Goal: Information Seeking & Learning: Learn about a topic

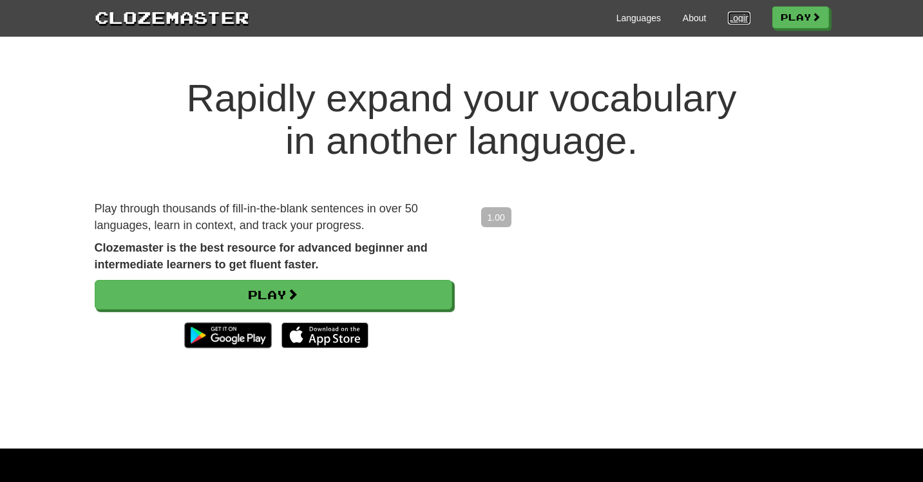
click at [728, 19] on link "Login" at bounding box center [739, 18] width 22 height 13
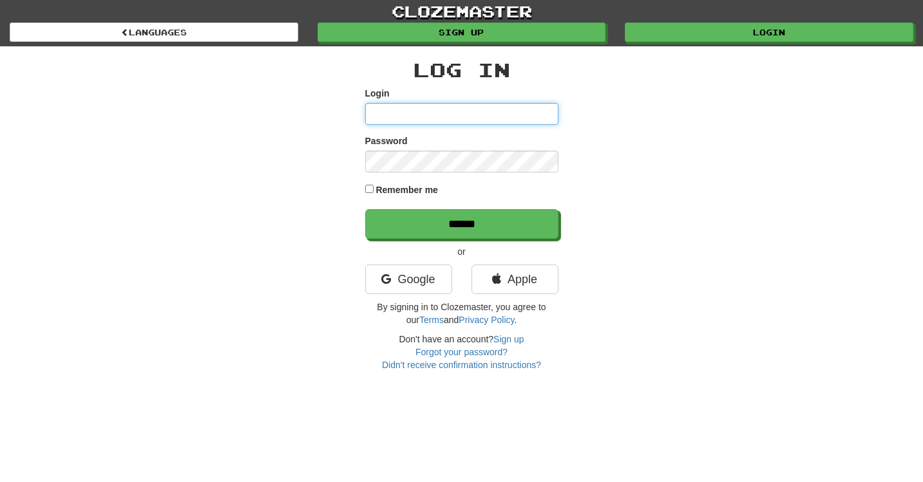
type input "**********"
click at [374, 189] on div "Remember me" at bounding box center [461, 190] width 193 height 17
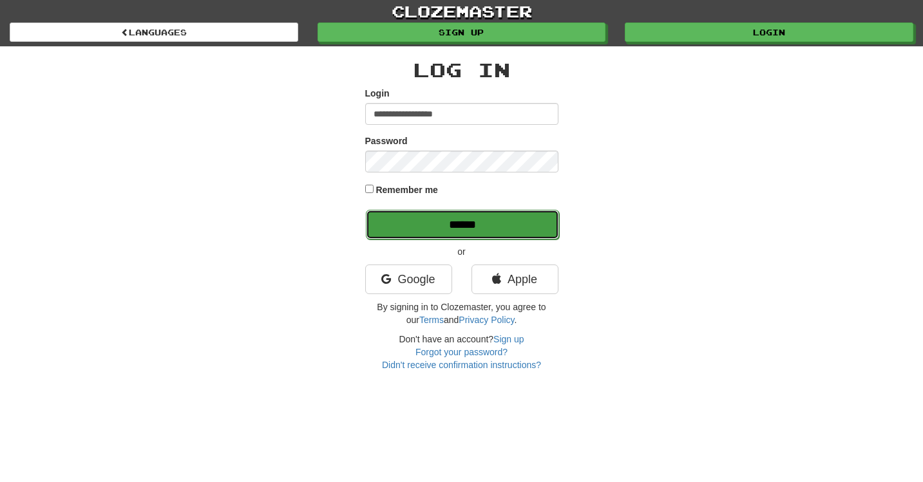
click at [419, 218] on input "******" at bounding box center [462, 225] width 193 height 30
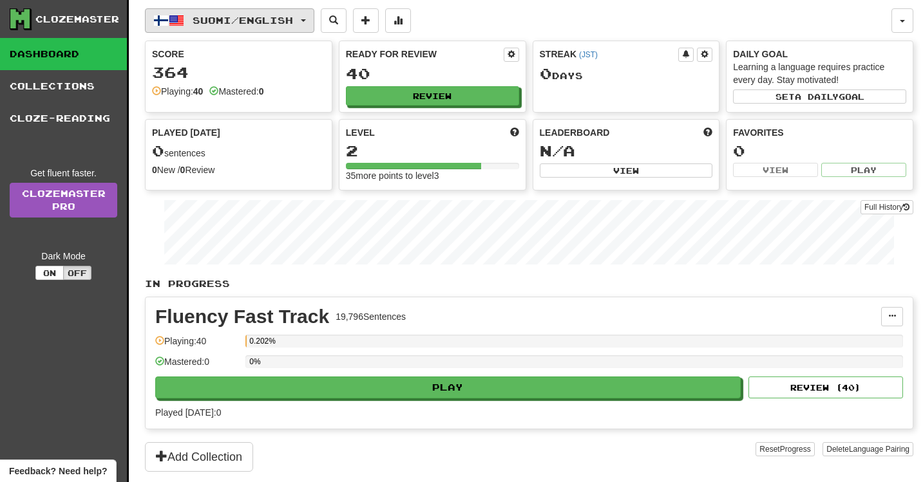
click at [213, 27] on button "Suomi / English" at bounding box center [229, 20] width 169 height 24
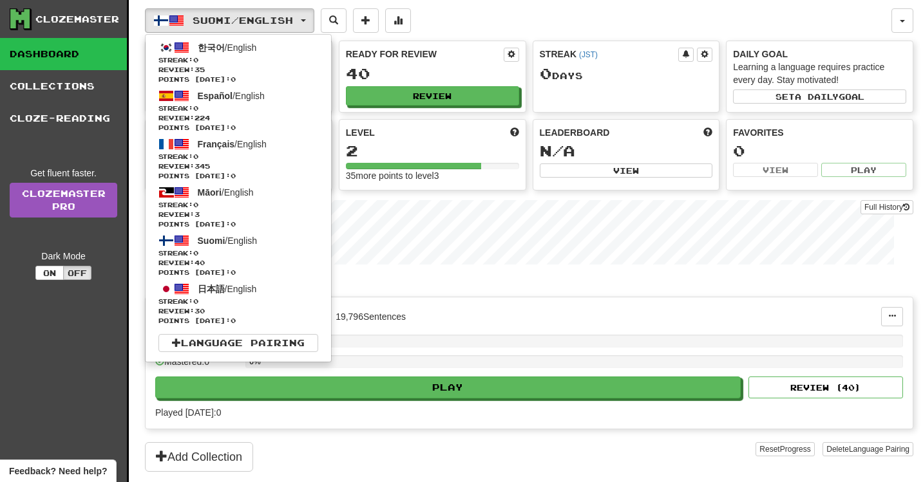
click at [433, 333] on div "Fluency Fast Track 19,796 Sentences Manage Sentences Unpin from Dashboard Playi…" at bounding box center [529, 363] width 767 height 131
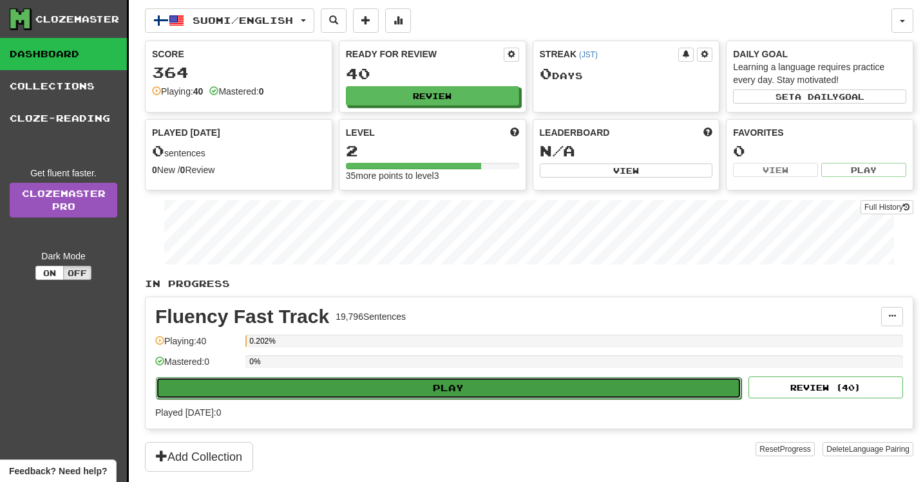
click at [427, 387] on button "Play" at bounding box center [449, 388] width 586 height 22
select select "**"
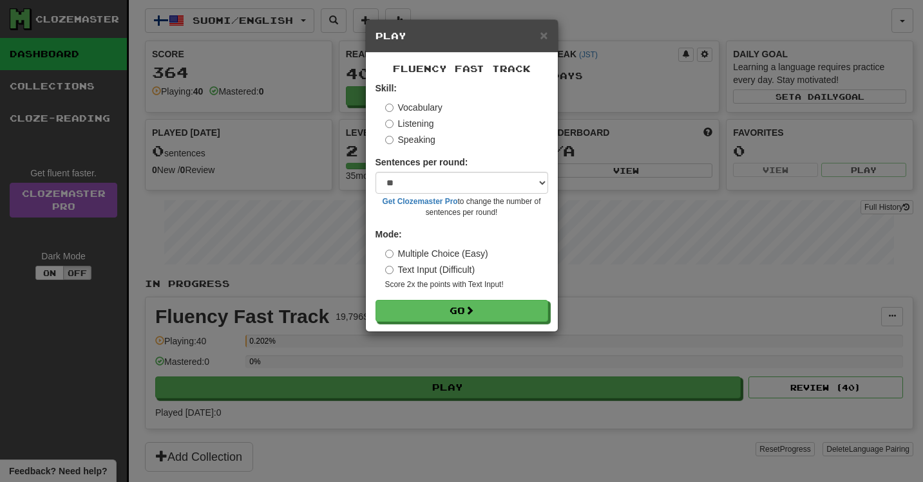
click at [472, 323] on div "Fluency Fast Track Skill: Vocabulary Listening Speaking Sentences per round: * …" at bounding box center [462, 192] width 192 height 279
click at [469, 315] on span at bounding box center [470, 311] width 9 height 9
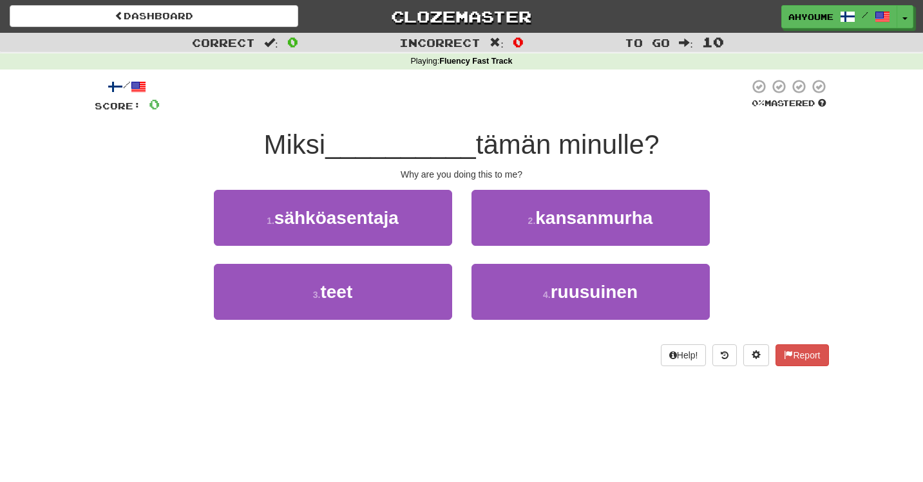
click at [467, 366] on div "Help! Report" at bounding box center [462, 356] width 734 height 22
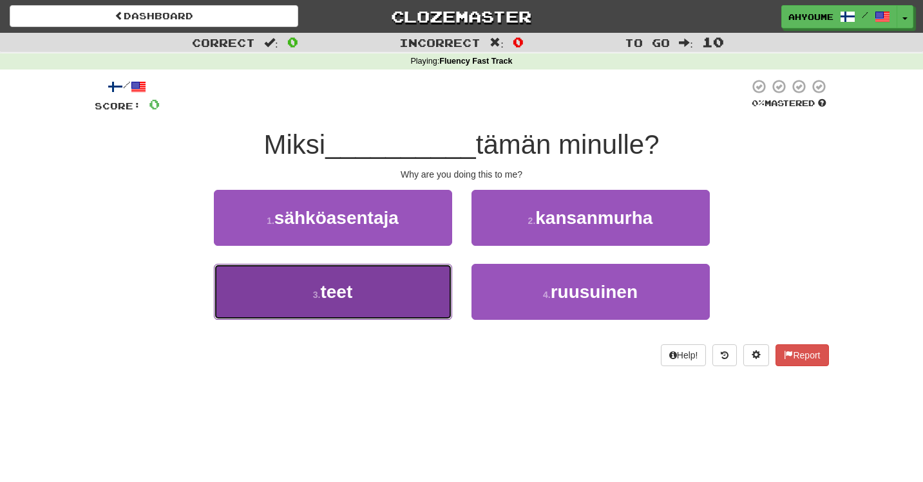
click at [392, 312] on button "3 . teet" at bounding box center [333, 292] width 238 height 56
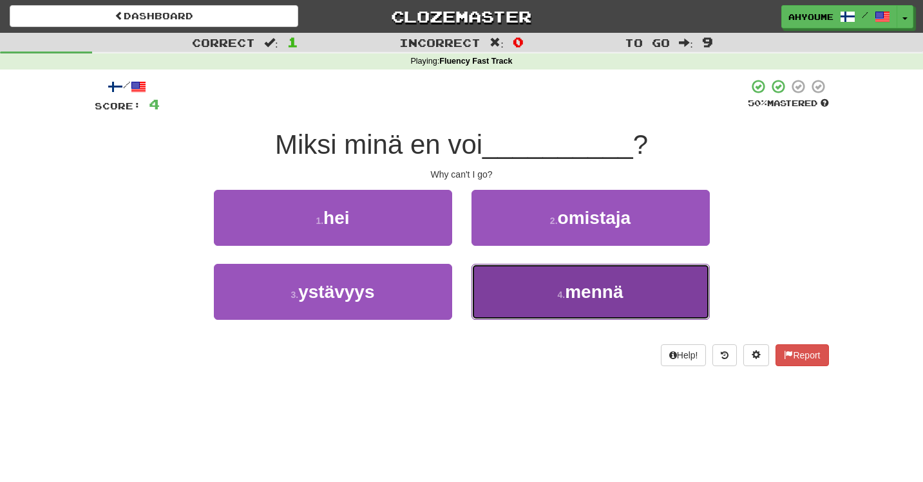
click at [533, 313] on button "4 . mennä" at bounding box center [591, 292] width 238 height 56
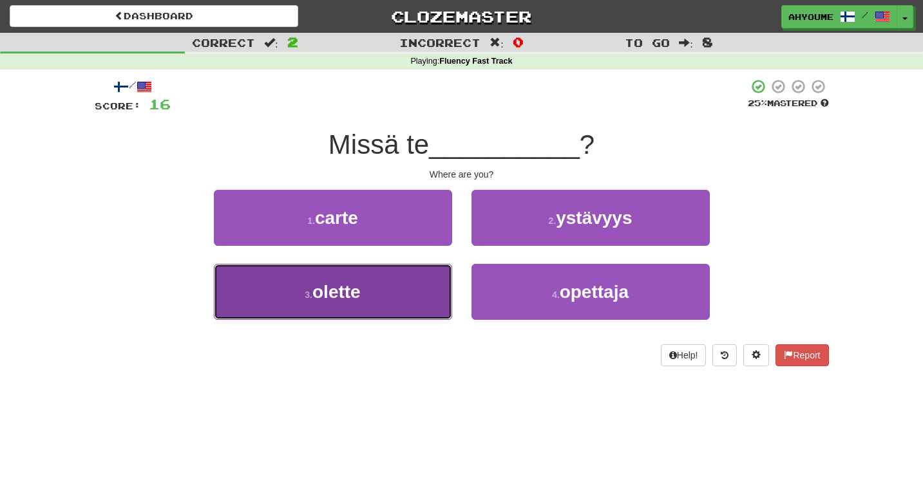
click at [412, 300] on button "3 . olette" at bounding box center [333, 292] width 238 height 56
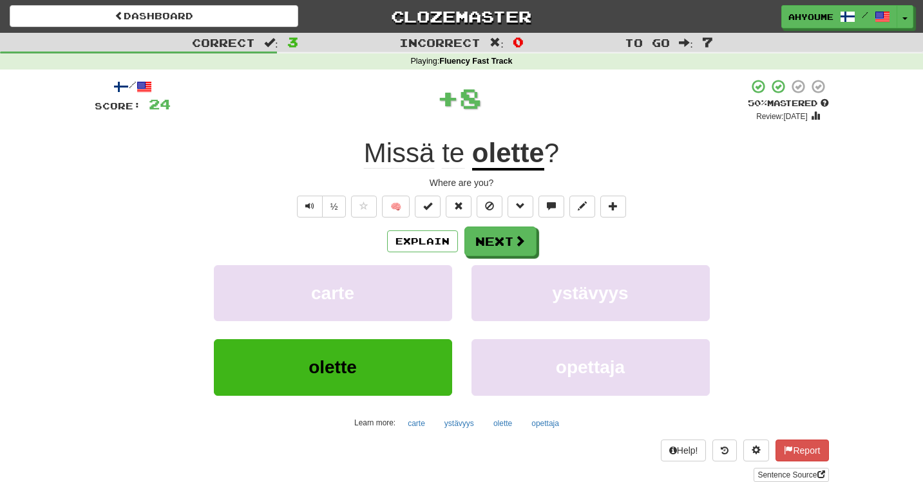
click at [542, 227] on div "Explain Next" at bounding box center [462, 242] width 734 height 30
click at [531, 238] on button "Next" at bounding box center [501, 242] width 72 height 30
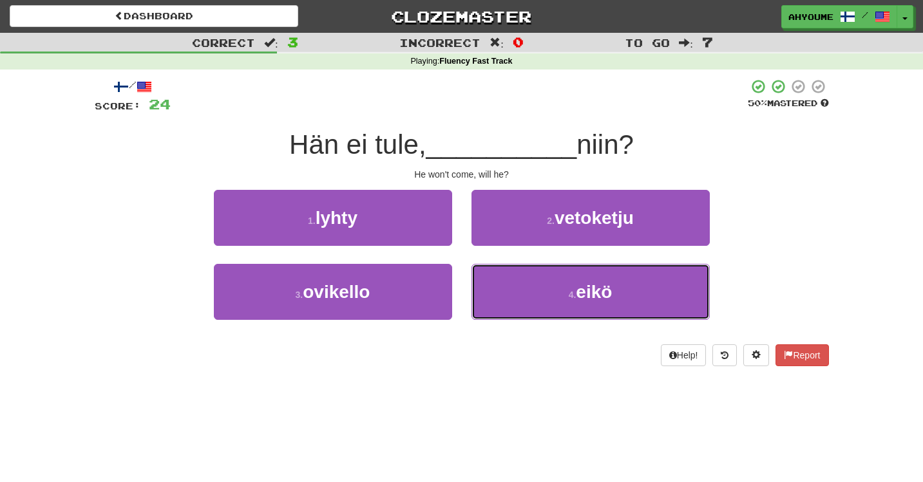
click at [516, 265] on button "4 . eikö" at bounding box center [591, 292] width 238 height 56
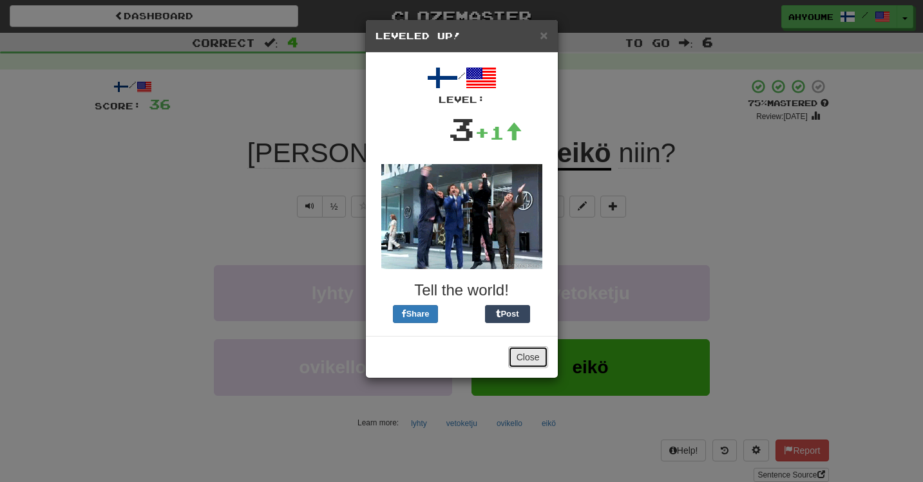
click at [520, 355] on button "Close" at bounding box center [528, 358] width 40 height 22
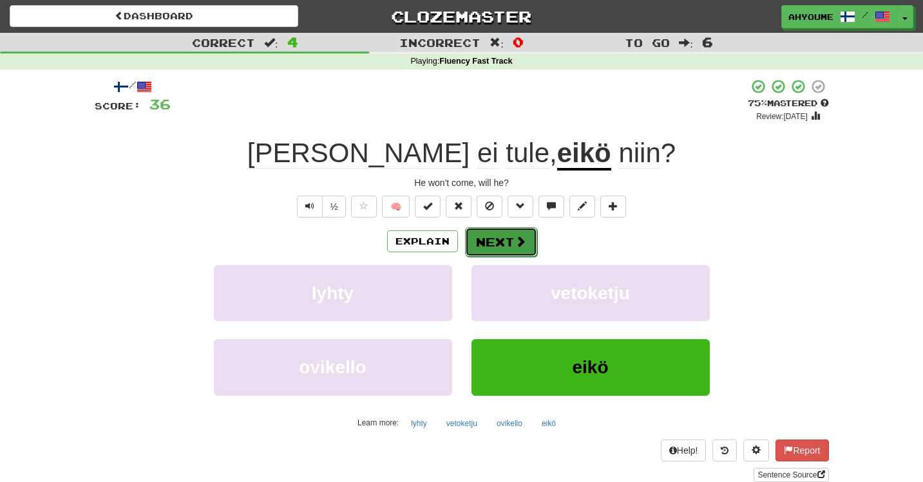
click at [515, 231] on button "Next" at bounding box center [501, 242] width 72 height 30
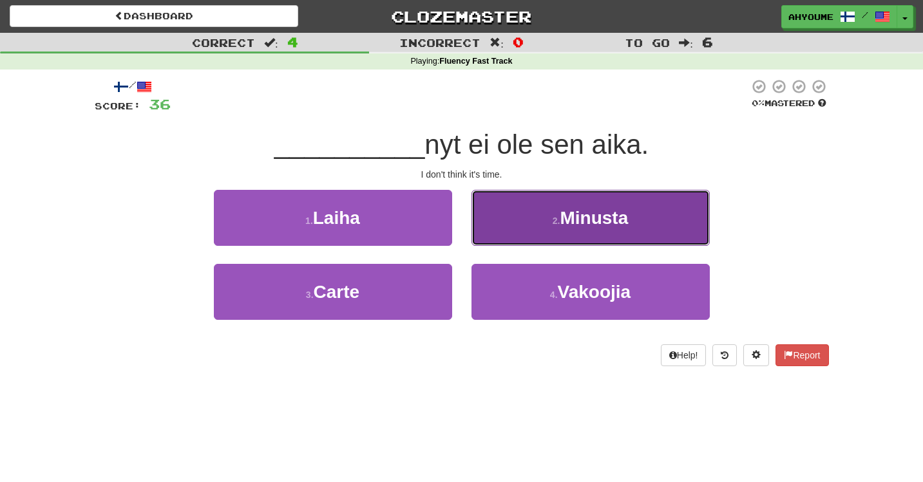
click at [506, 212] on button "2 . Minusta" at bounding box center [591, 218] width 238 height 56
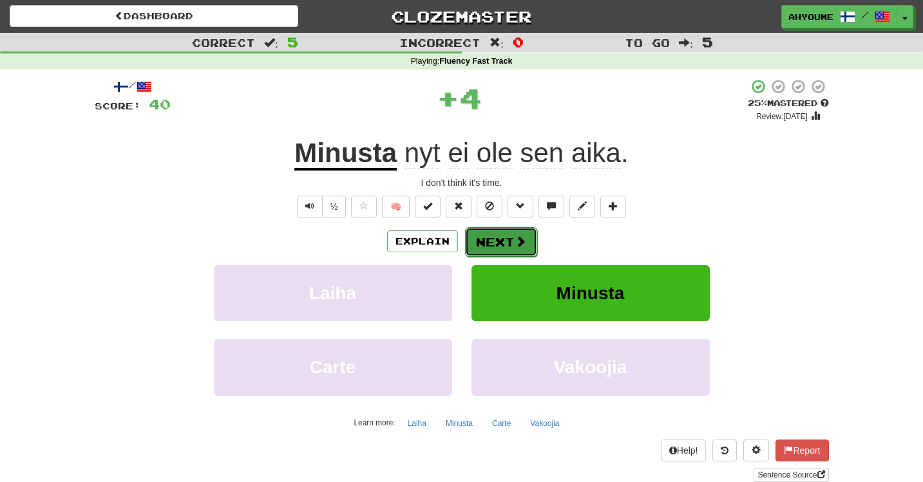
click at [500, 237] on button "Next" at bounding box center [501, 242] width 72 height 30
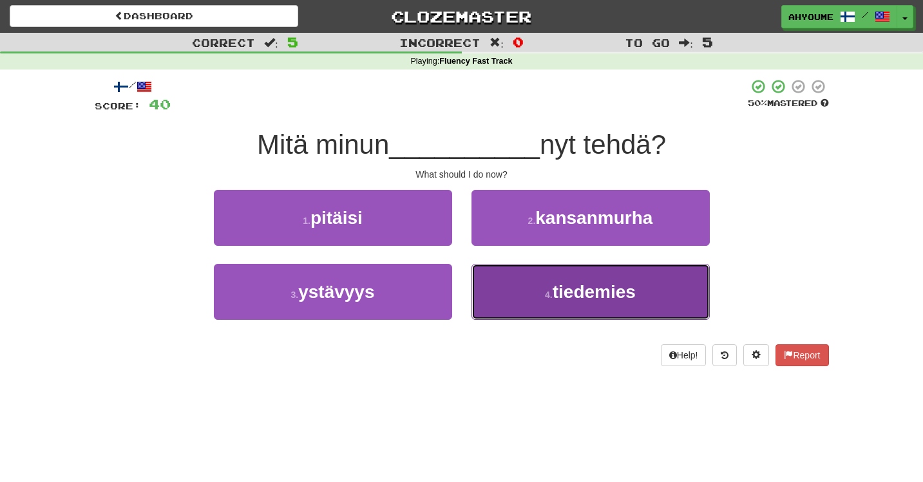
click at [510, 298] on button "4 . tiedemies" at bounding box center [591, 292] width 238 height 56
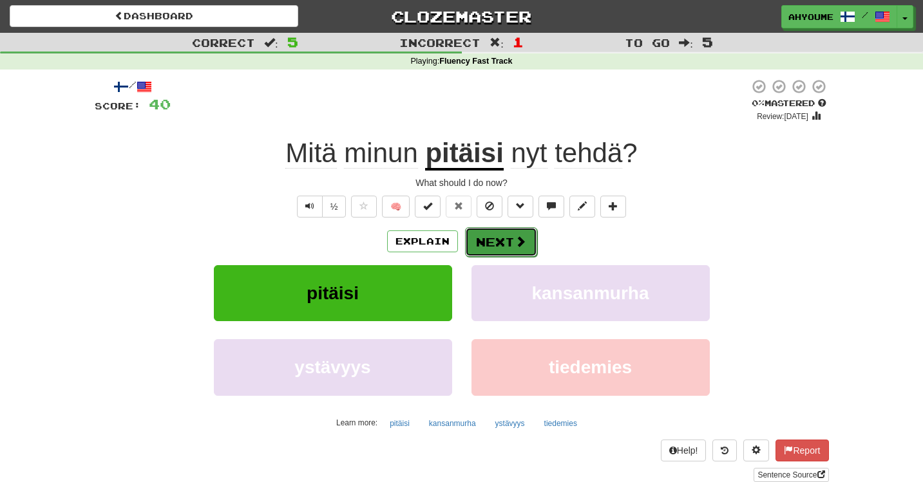
click at [499, 245] on button "Next" at bounding box center [501, 242] width 72 height 30
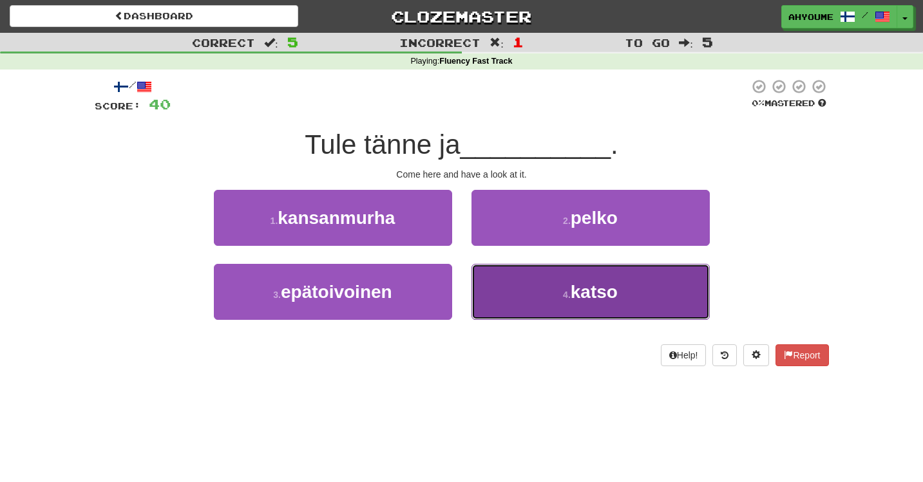
click at [480, 275] on button "4 . katso" at bounding box center [591, 292] width 238 height 56
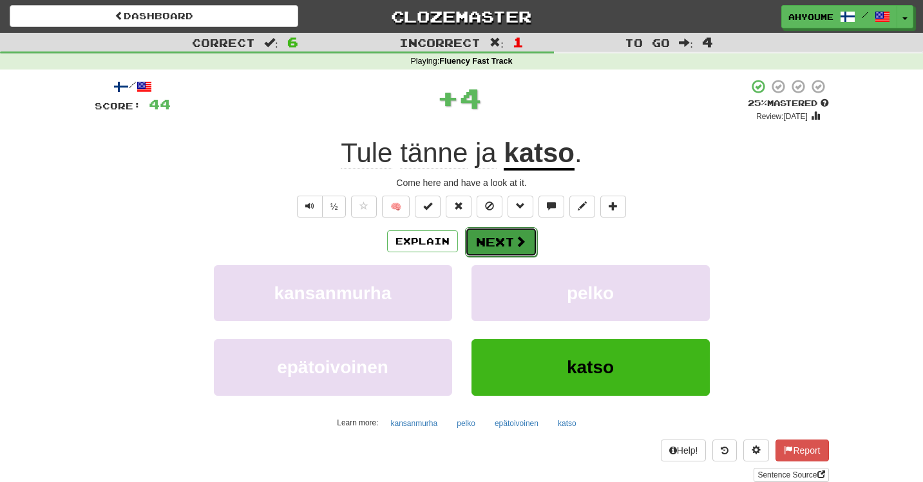
click at [490, 242] on button "Next" at bounding box center [501, 242] width 72 height 30
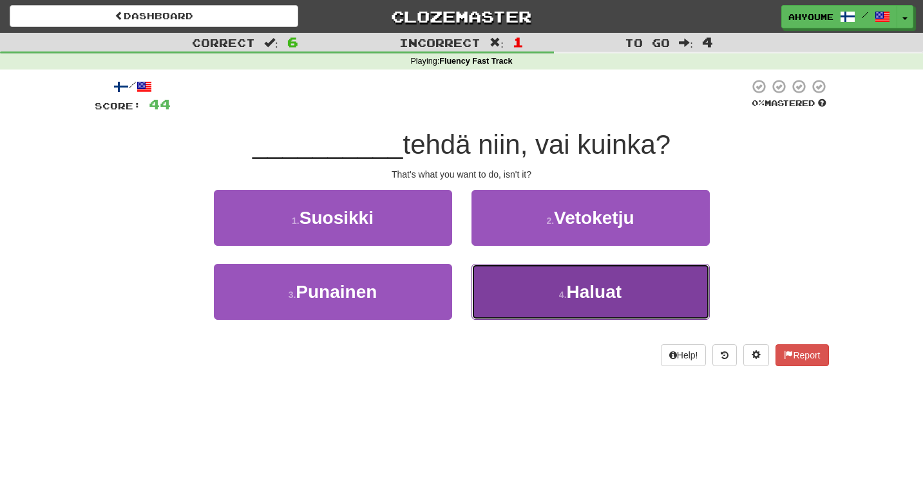
click at [520, 291] on button "4 . Haluat" at bounding box center [591, 292] width 238 height 56
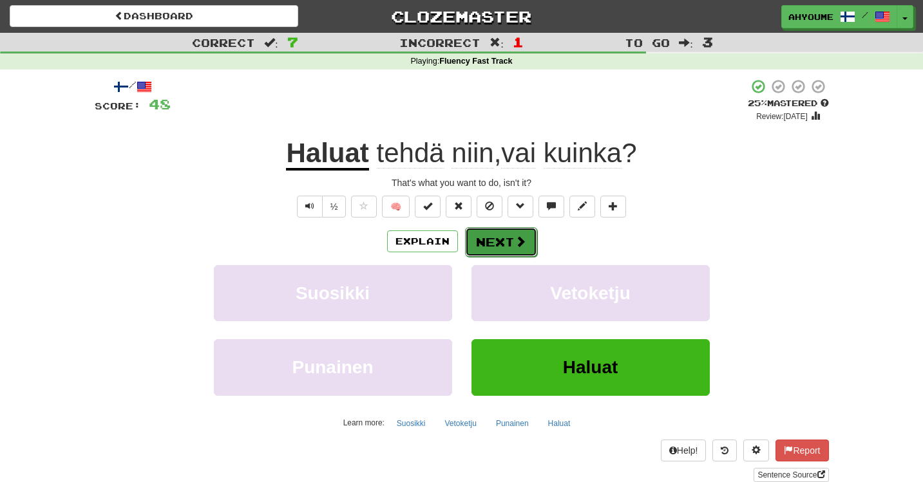
click at [491, 243] on button "Next" at bounding box center [501, 242] width 72 height 30
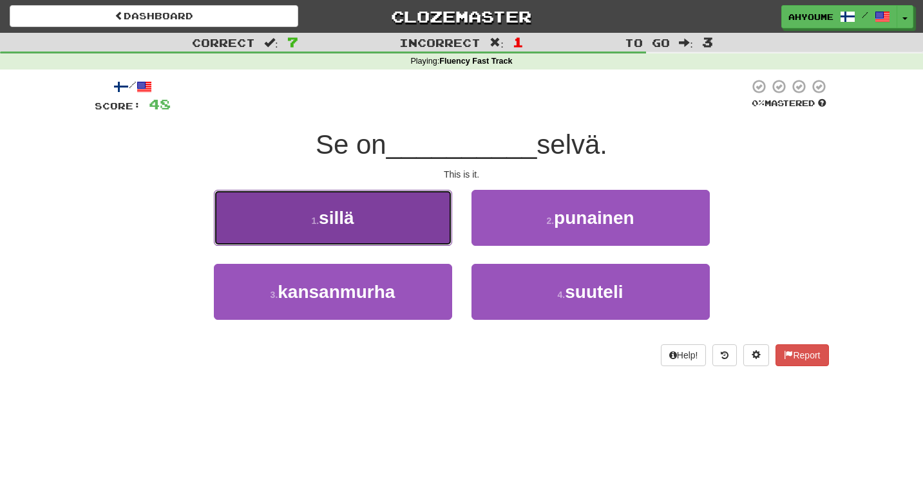
click at [405, 199] on button "1 . sillä" at bounding box center [333, 218] width 238 height 56
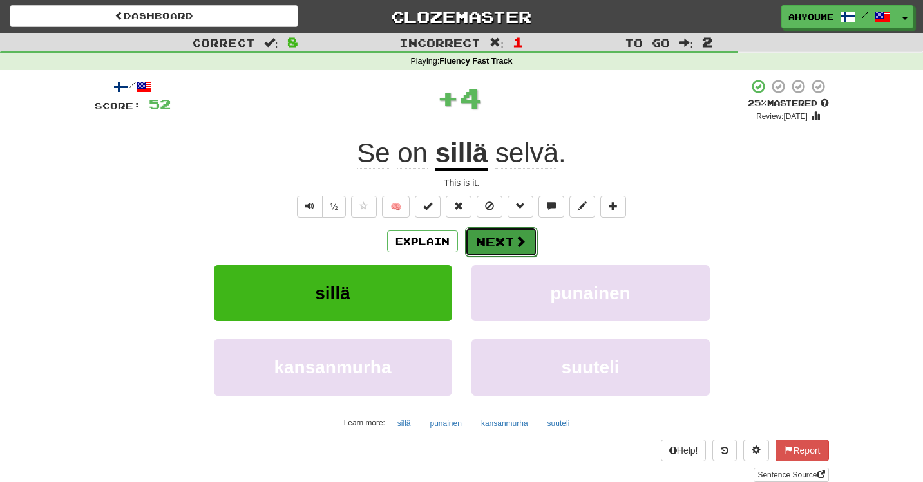
click at [479, 242] on button "Next" at bounding box center [501, 242] width 72 height 30
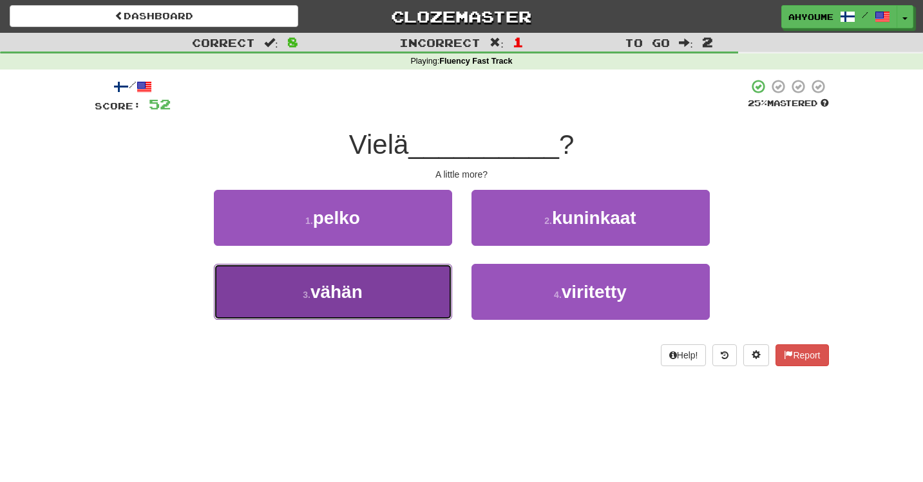
click at [377, 290] on button "3 . vähän" at bounding box center [333, 292] width 238 height 56
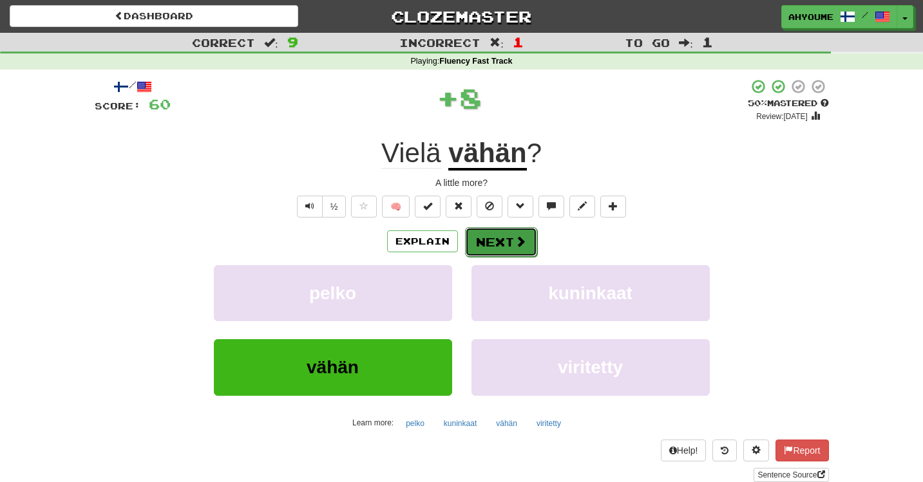
click at [487, 249] on button "Next" at bounding box center [501, 242] width 72 height 30
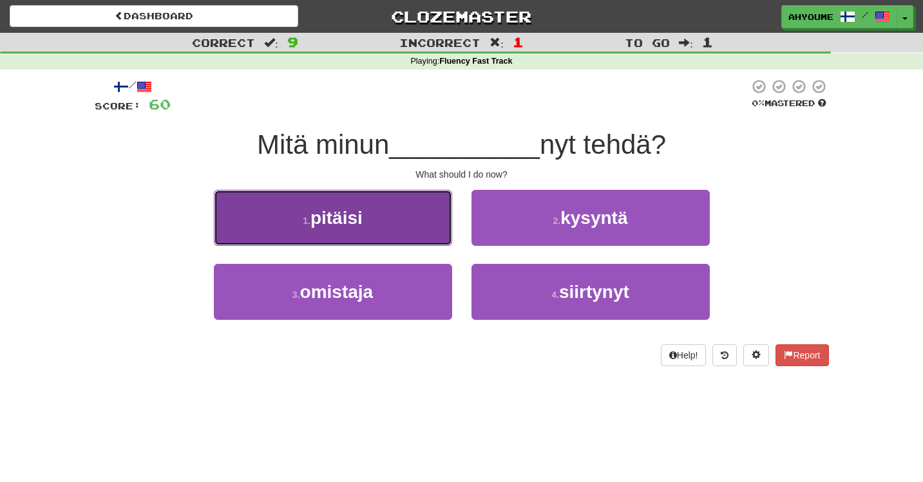
click at [421, 227] on button "1 . pitäisi" at bounding box center [333, 218] width 238 height 56
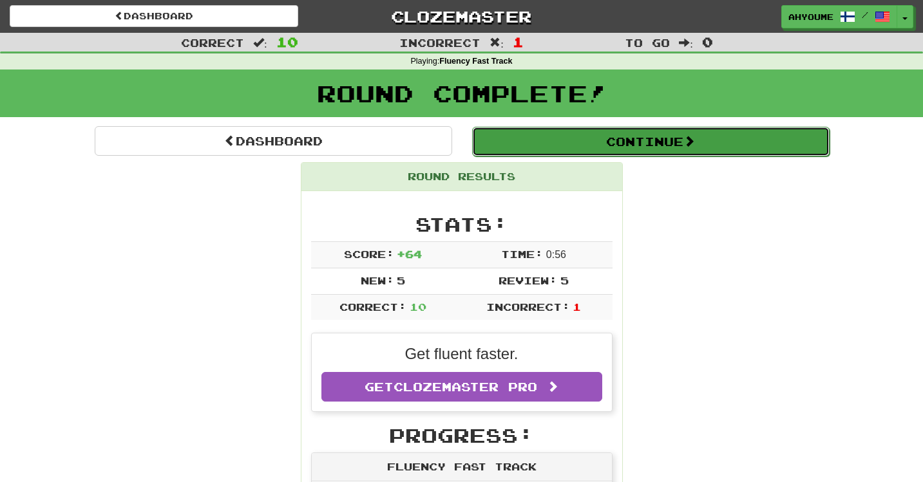
click at [630, 144] on button "Continue" at bounding box center [650, 142] width 357 height 30
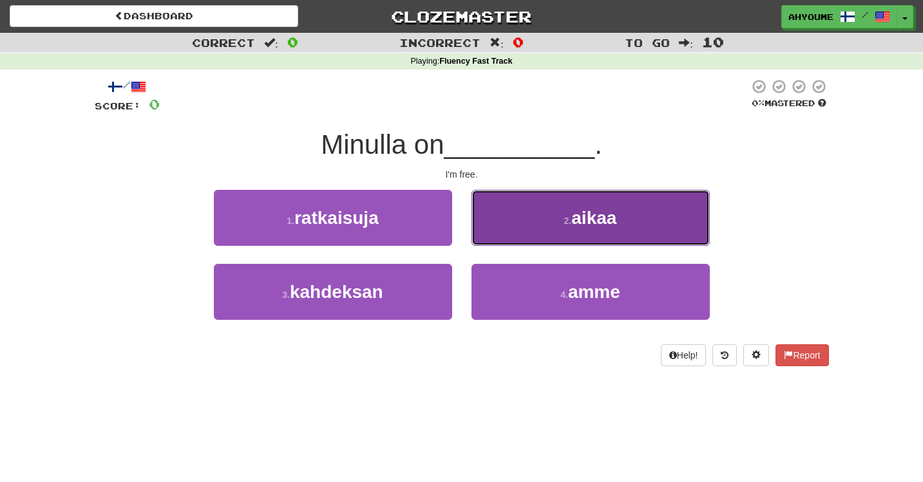
click at [577, 220] on span "aikaa" at bounding box center [593, 218] width 45 height 20
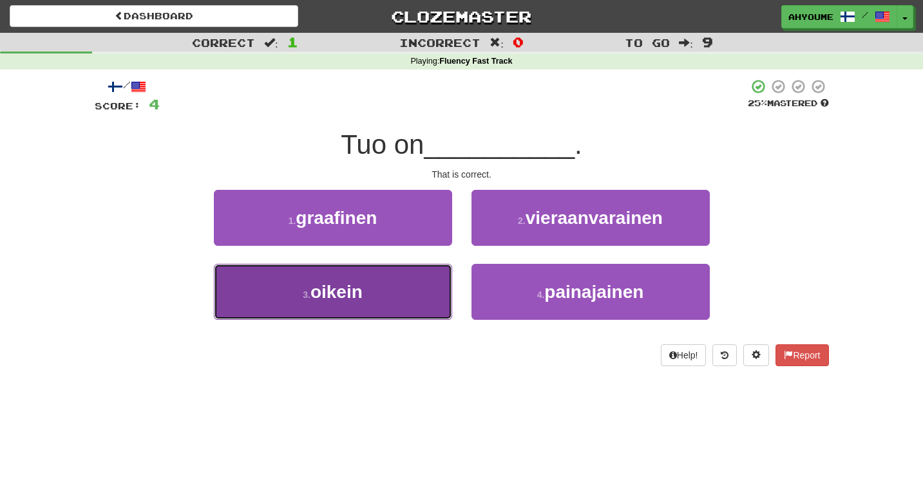
click at [404, 279] on button "3 . oikein" at bounding box center [333, 292] width 238 height 56
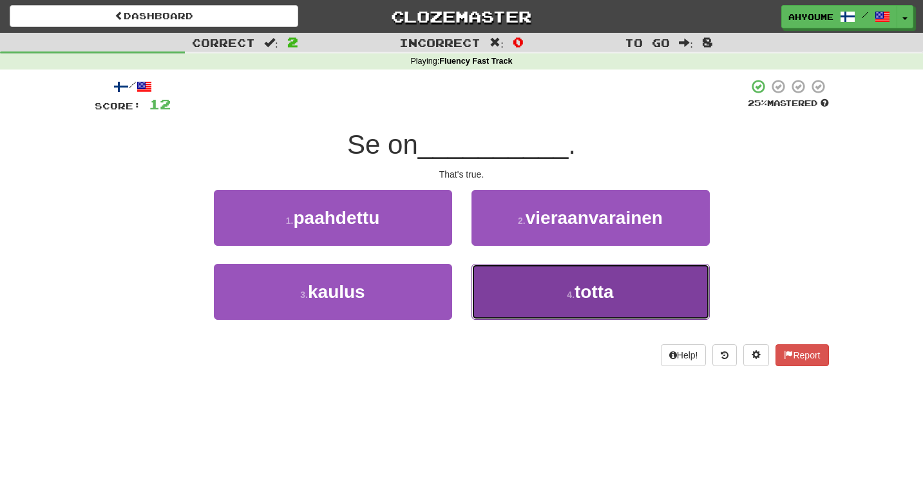
click at [554, 314] on button "4 . totta" at bounding box center [591, 292] width 238 height 56
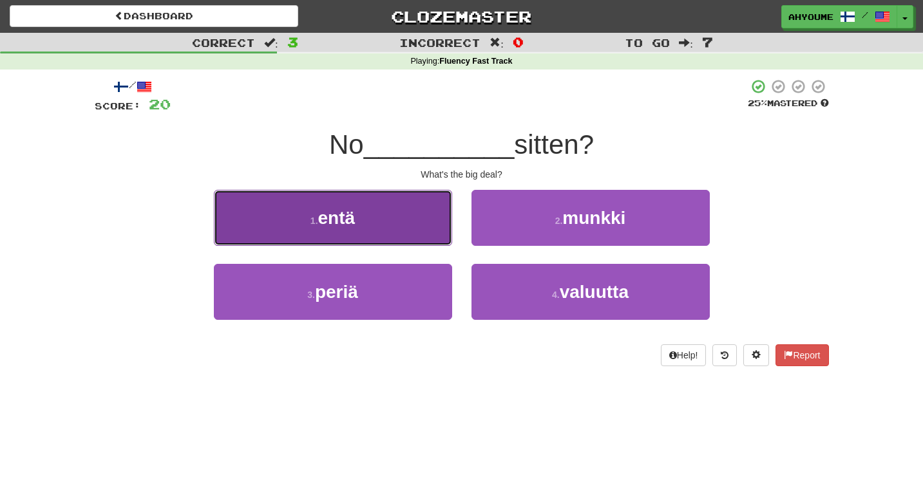
click at [361, 230] on button "1 . entä" at bounding box center [333, 218] width 238 height 56
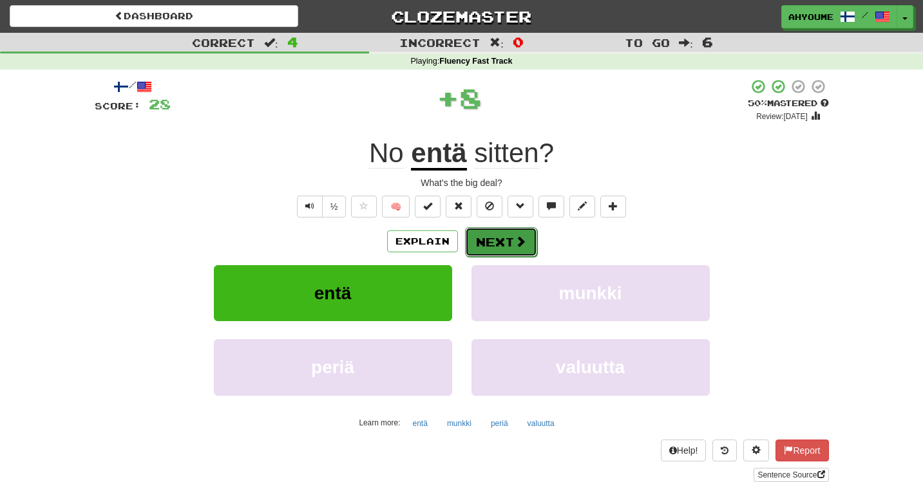
click at [493, 256] on button "Next" at bounding box center [501, 242] width 72 height 30
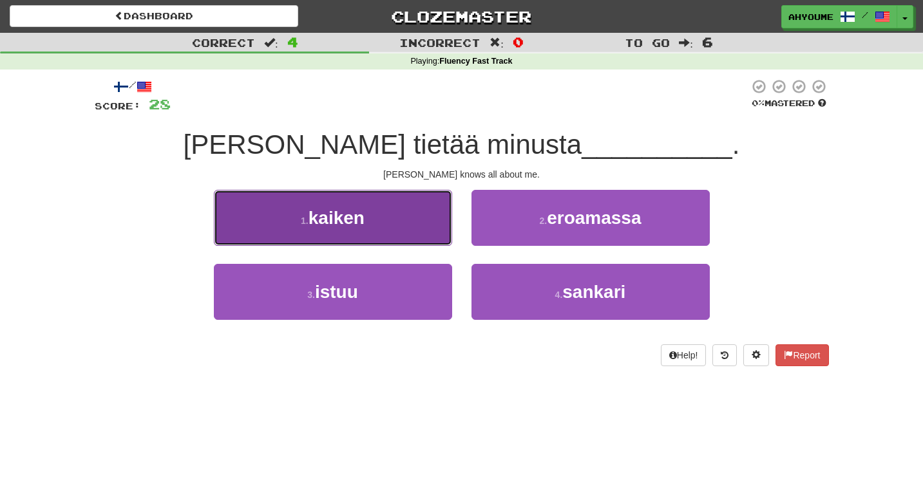
click at [381, 237] on button "1 . kaiken" at bounding box center [333, 218] width 238 height 56
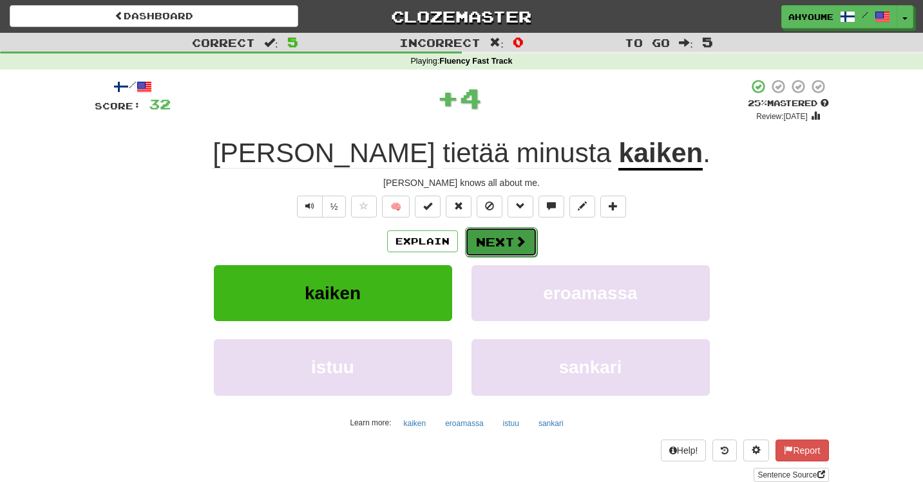
click at [486, 239] on button "Next" at bounding box center [501, 242] width 72 height 30
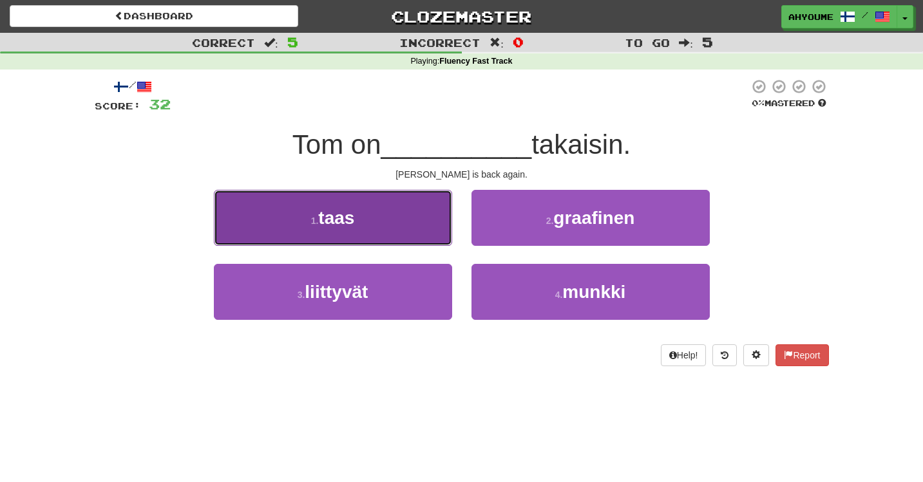
click at [391, 200] on button "1 . taas" at bounding box center [333, 218] width 238 height 56
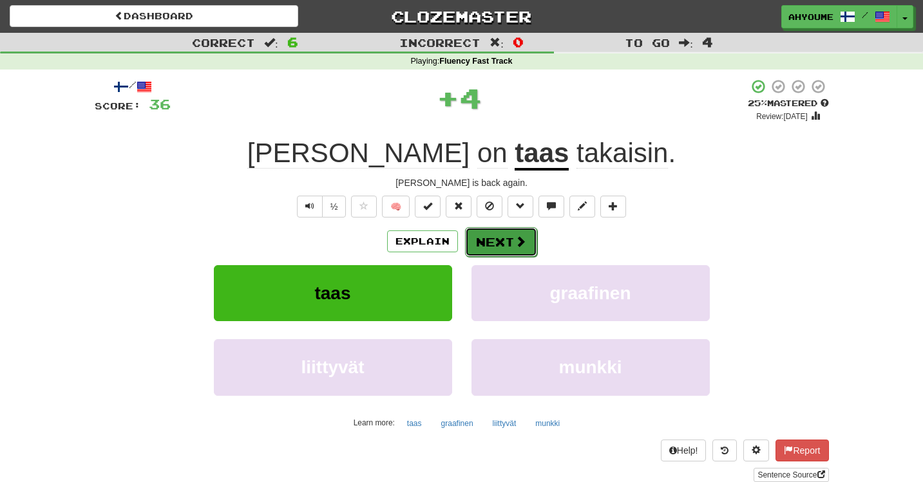
click at [486, 249] on button "Next" at bounding box center [501, 242] width 72 height 30
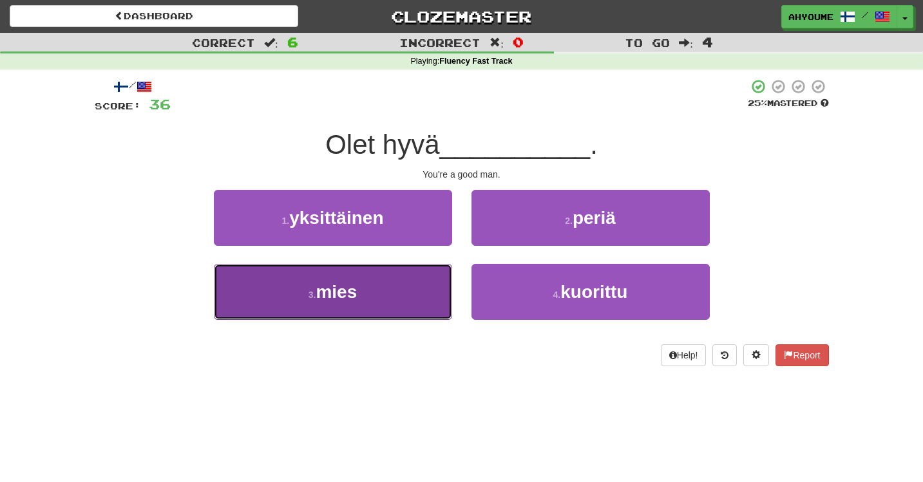
click at [383, 283] on button "3 . mies" at bounding box center [333, 292] width 238 height 56
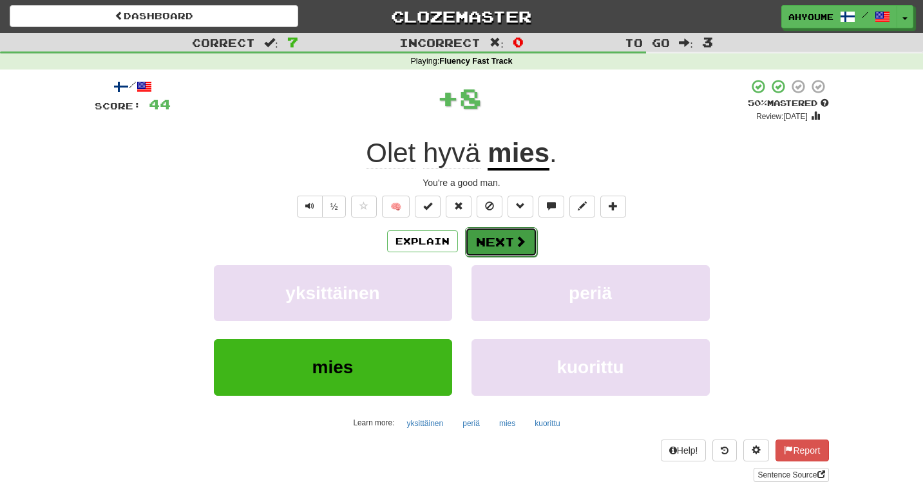
click at [501, 240] on button "Next" at bounding box center [501, 242] width 72 height 30
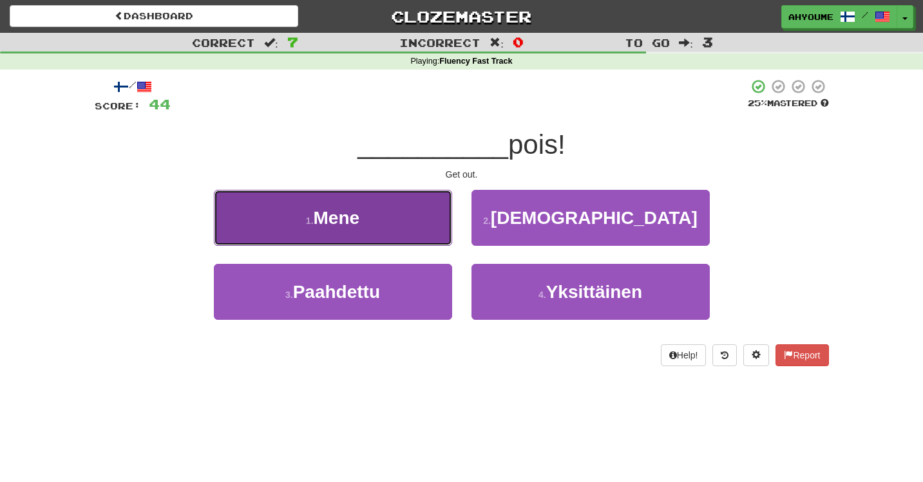
click at [415, 218] on button "1 . Mene" at bounding box center [333, 218] width 238 height 56
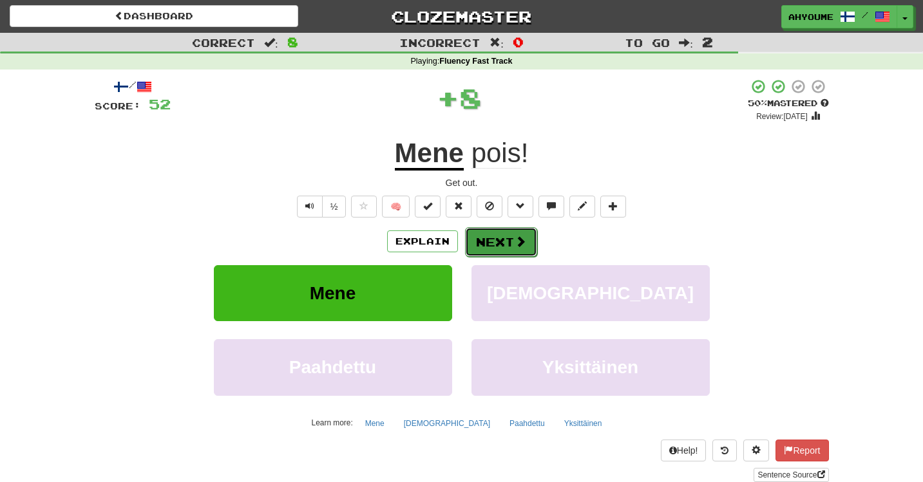
click at [501, 245] on button "Next" at bounding box center [501, 242] width 72 height 30
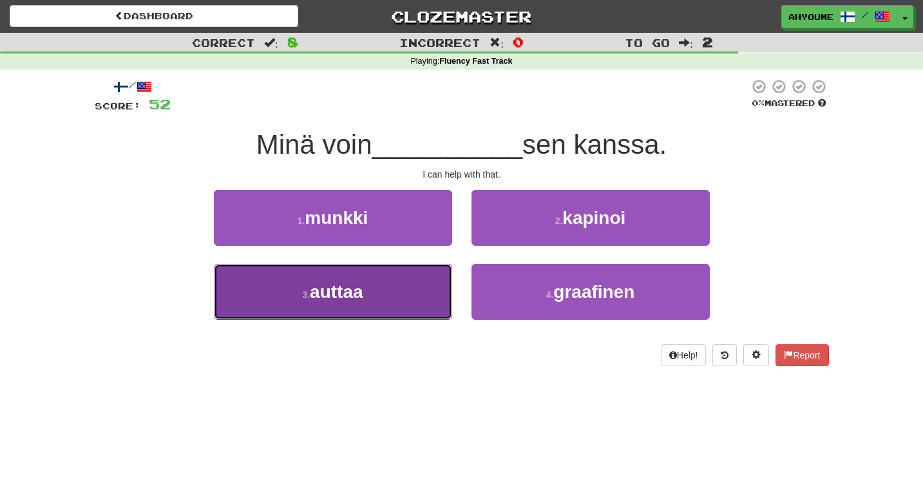
click at [402, 282] on button "3 . auttaa" at bounding box center [333, 292] width 238 height 56
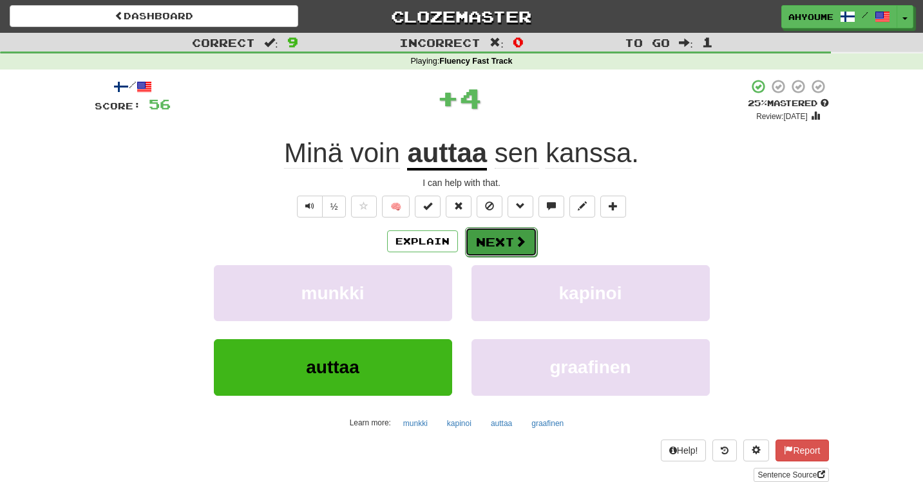
click at [515, 239] on span at bounding box center [521, 242] width 12 height 12
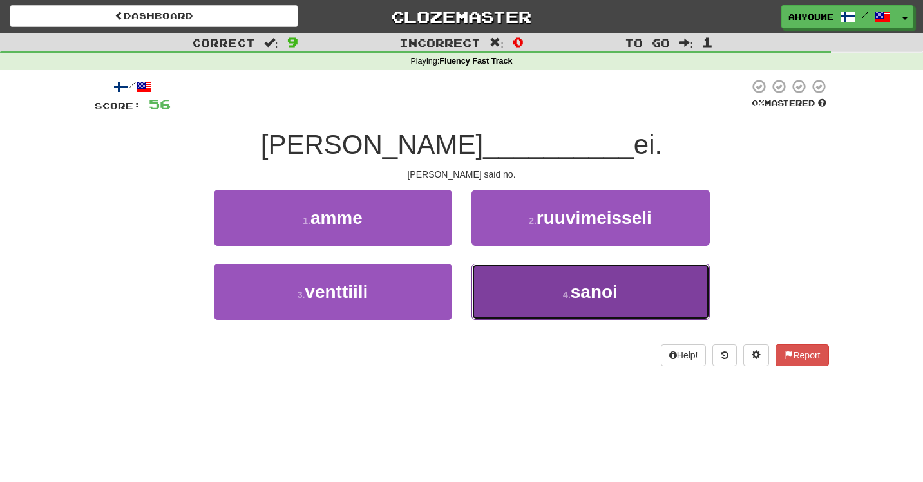
click at [523, 305] on button "4 . sanoi" at bounding box center [591, 292] width 238 height 56
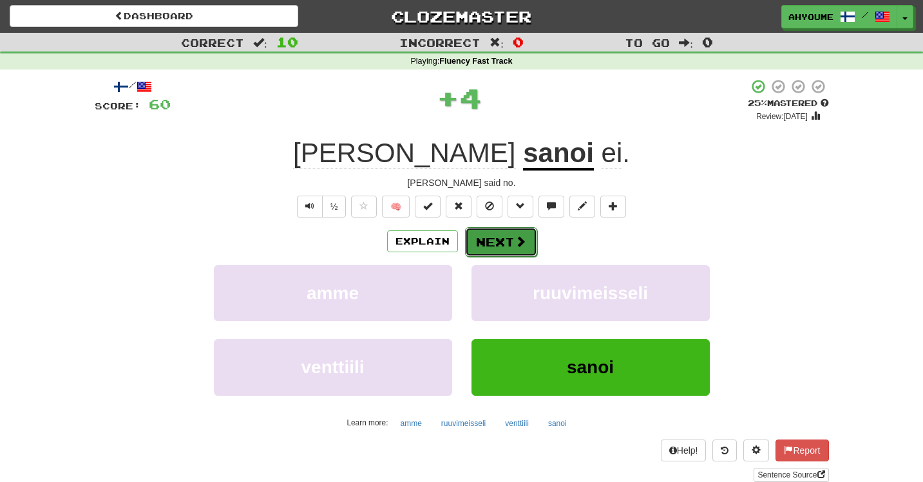
click at [495, 237] on button "Next" at bounding box center [501, 242] width 72 height 30
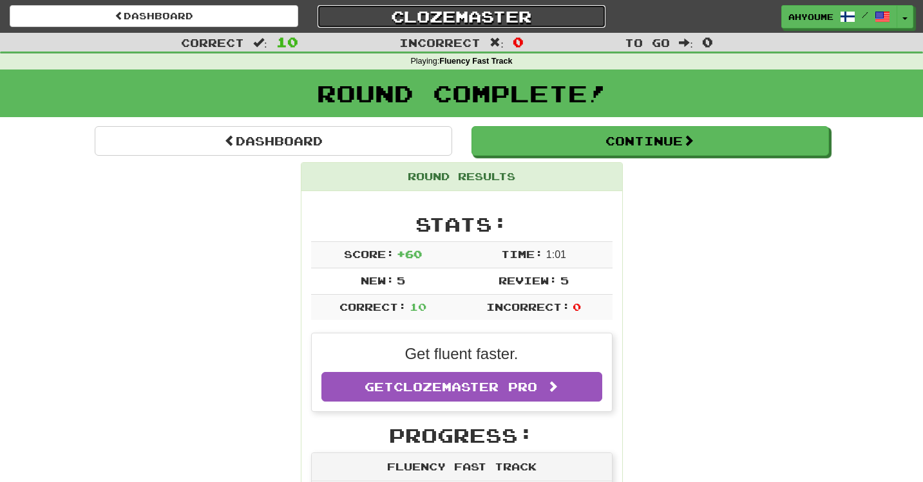
click at [403, 25] on link "Clozemaster" at bounding box center [462, 16] width 289 height 23
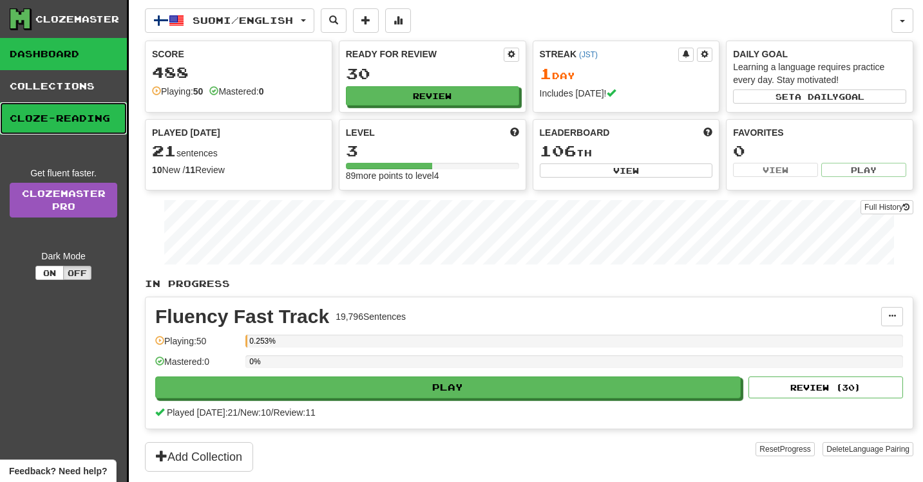
click at [105, 122] on link "Cloze-Reading" at bounding box center [63, 118] width 127 height 32
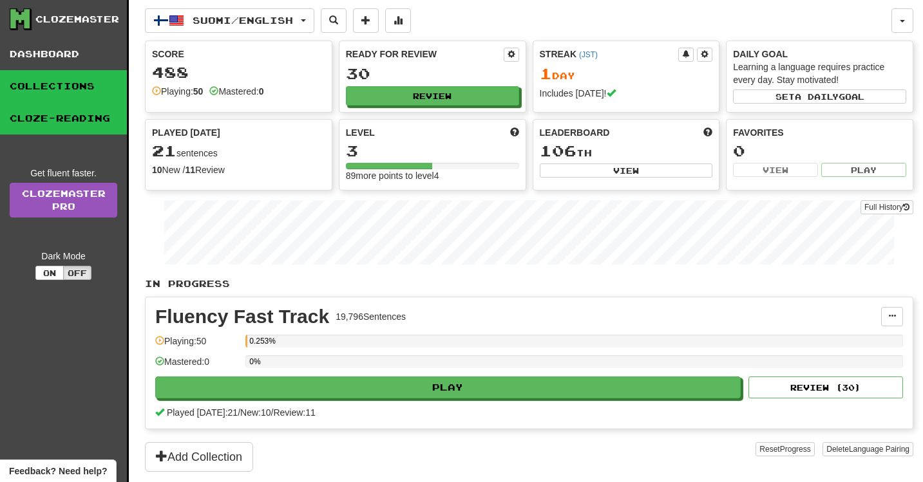
click at [100, 87] on link "Collections" at bounding box center [63, 86] width 127 height 32
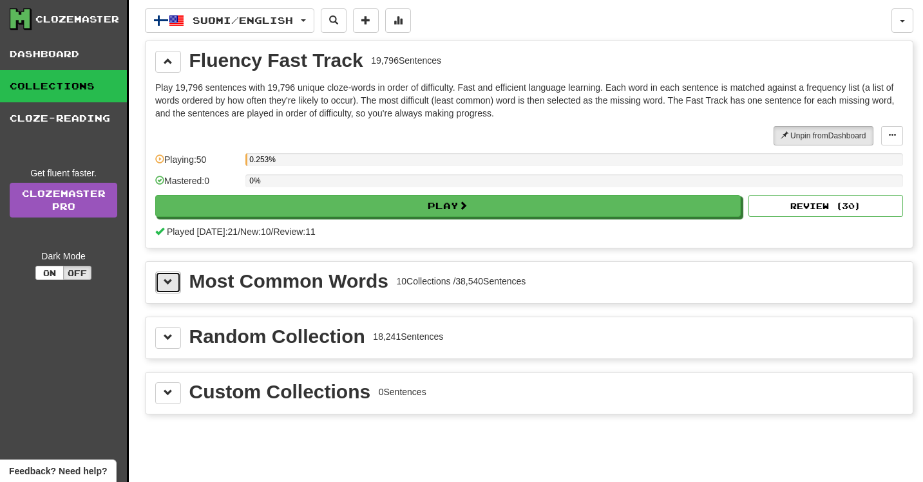
click at [177, 289] on button at bounding box center [168, 283] width 26 height 22
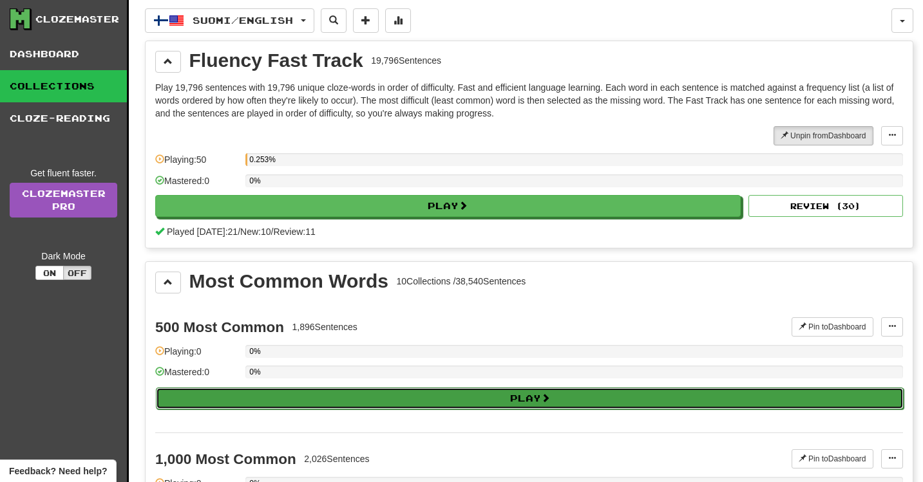
click at [256, 389] on button "Play" at bounding box center [530, 399] width 748 height 22
select select "**"
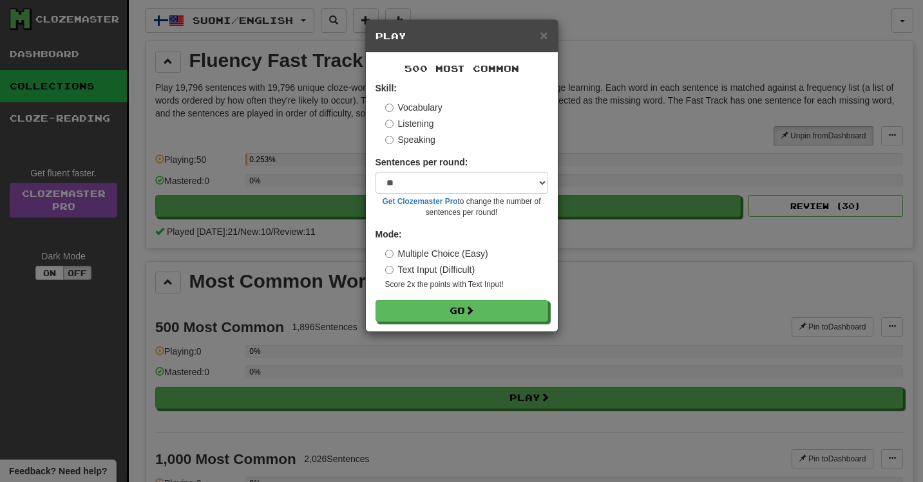
click at [426, 324] on div "500 Most Common Skill: Vocabulary Listening Speaking Sentences per round: * ** …" at bounding box center [462, 192] width 192 height 279
click at [424, 316] on button "Go" at bounding box center [462, 312] width 173 height 22
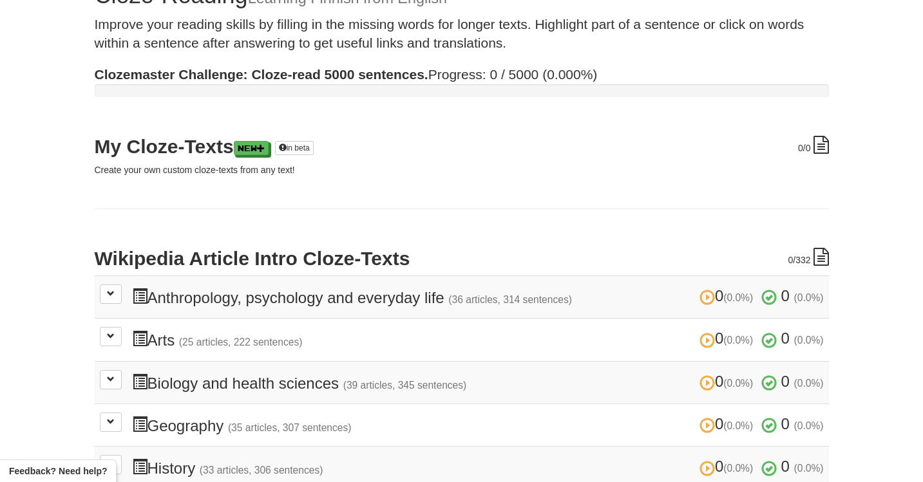
scroll to position [64, 0]
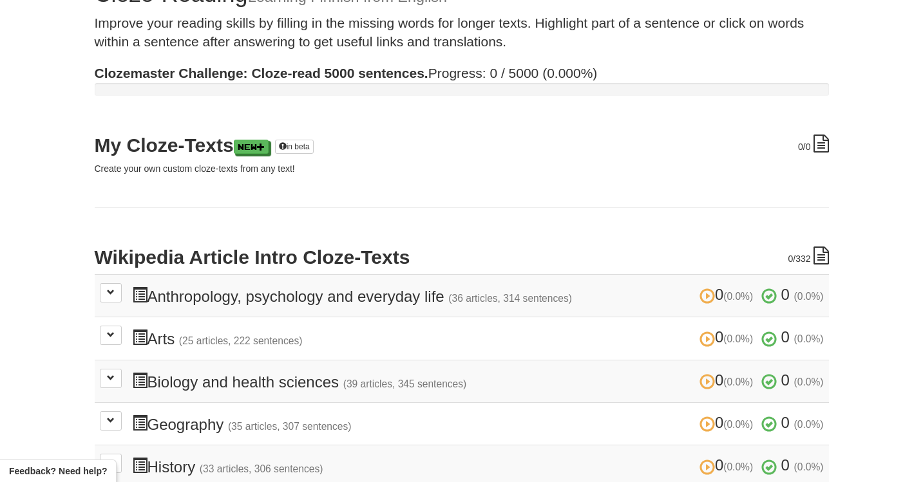
click at [221, 295] on h3 "0 (0.0%) 0 (0.0%) Anthropology, psychology and everyday life (36 articles, 314 …" at bounding box center [478, 296] width 692 height 19
click at [117, 296] on button at bounding box center [111, 292] width 22 height 19
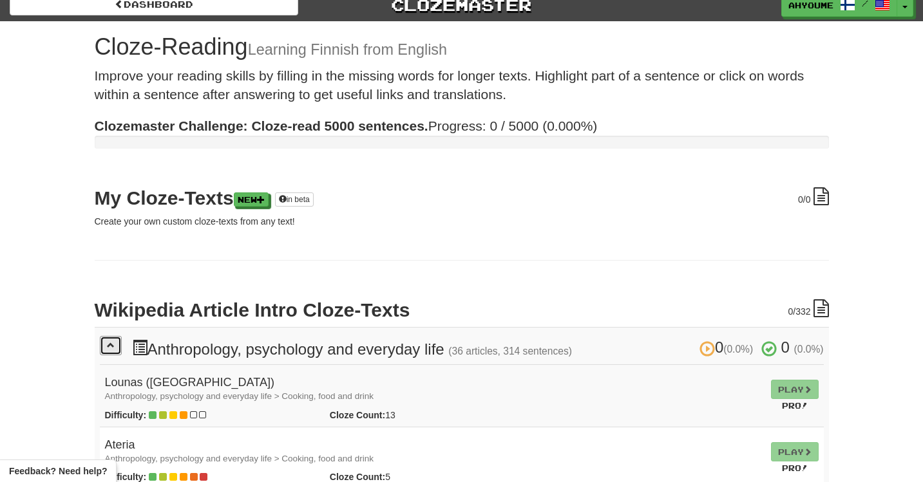
scroll to position [0, 0]
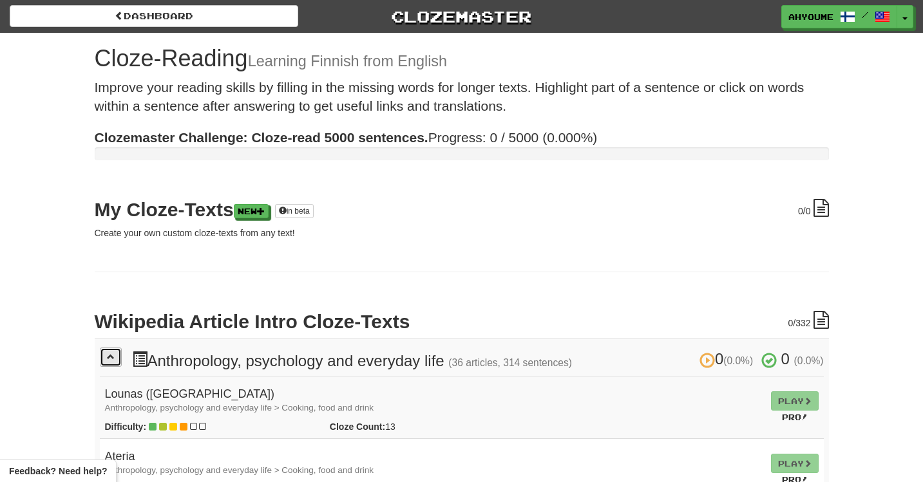
click at [100, 356] on button at bounding box center [111, 357] width 22 height 19
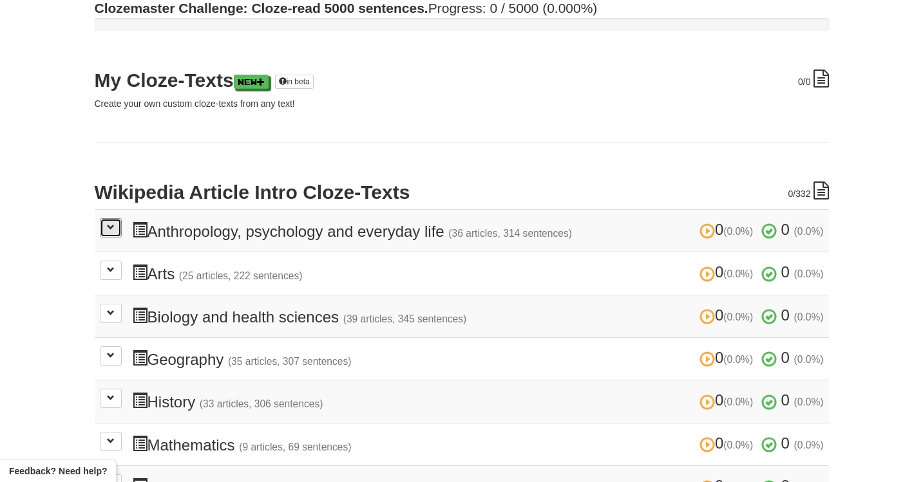
scroll to position [135, 0]
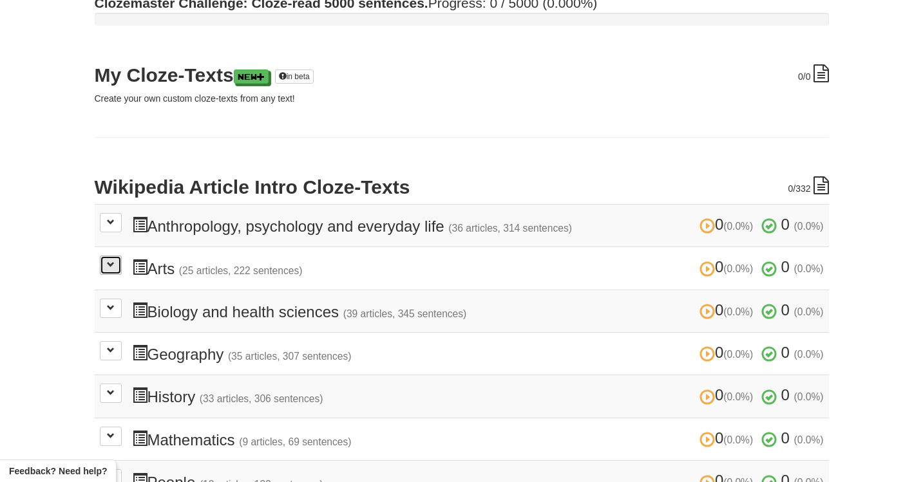
click at [116, 263] on button at bounding box center [111, 265] width 22 height 19
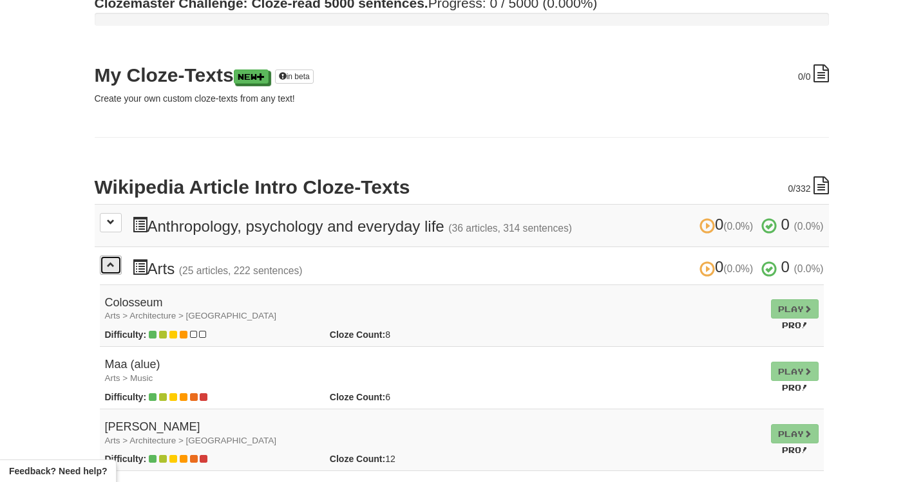
click at [116, 263] on button at bounding box center [111, 265] width 22 height 19
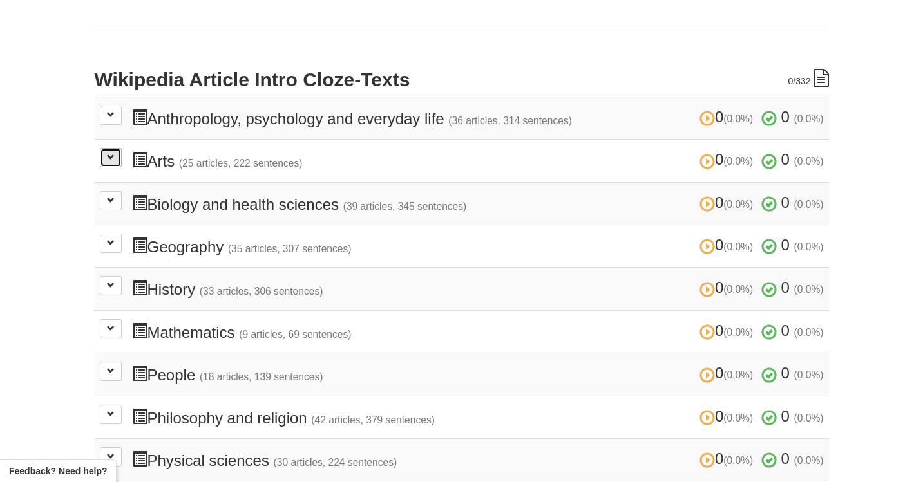
scroll to position [249, 0]
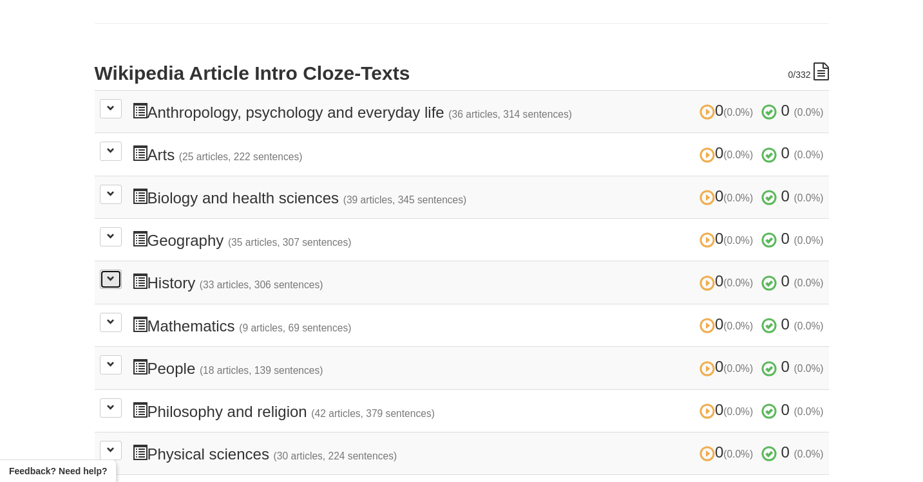
click at [113, 275] on span at bounding box center [111, 279] width 8 height 8
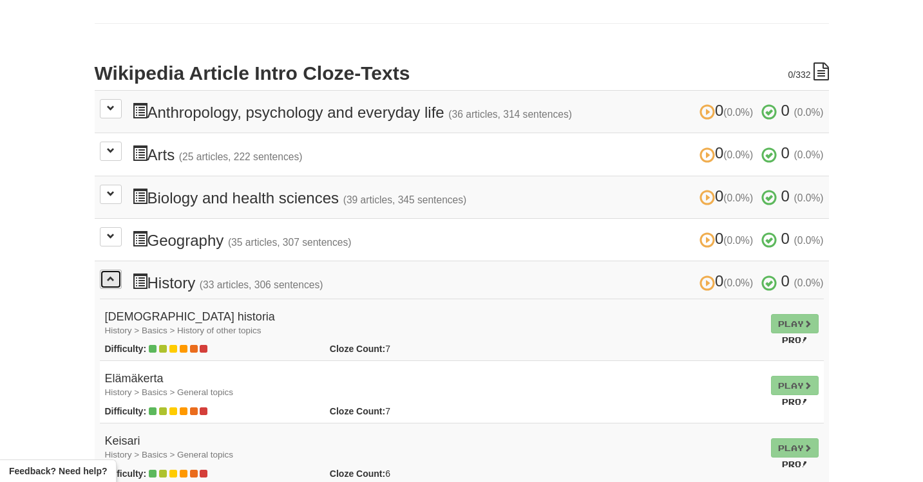
click at [113, 275] on span at bounding box center [111, 279] width 8 height 8
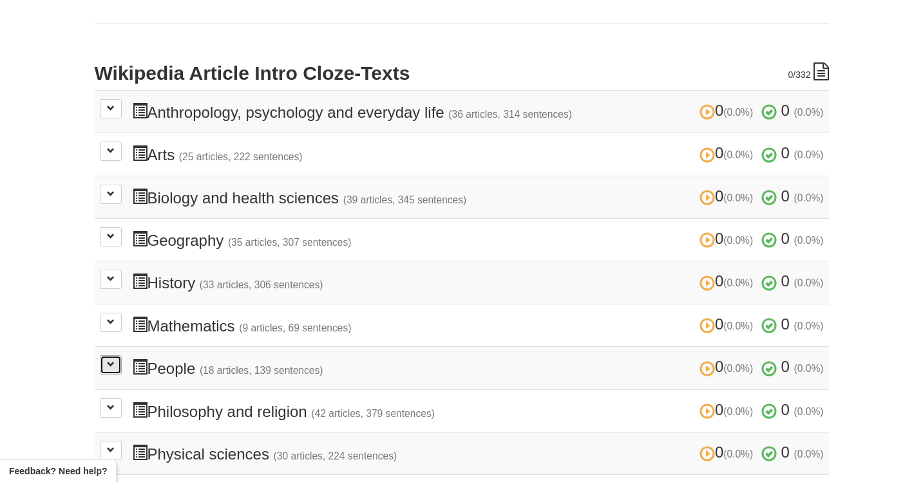
click at [110, 361] on span at bounding box center [111, 365] width 8 height 8
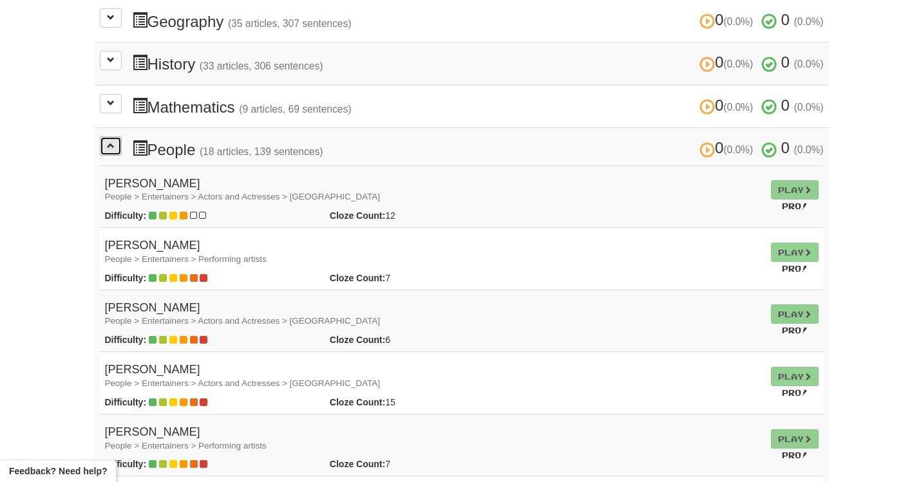
scroll to position [468, 0]
click at [107, 141] on span at bounding box center [111, 145] width 8 height 8
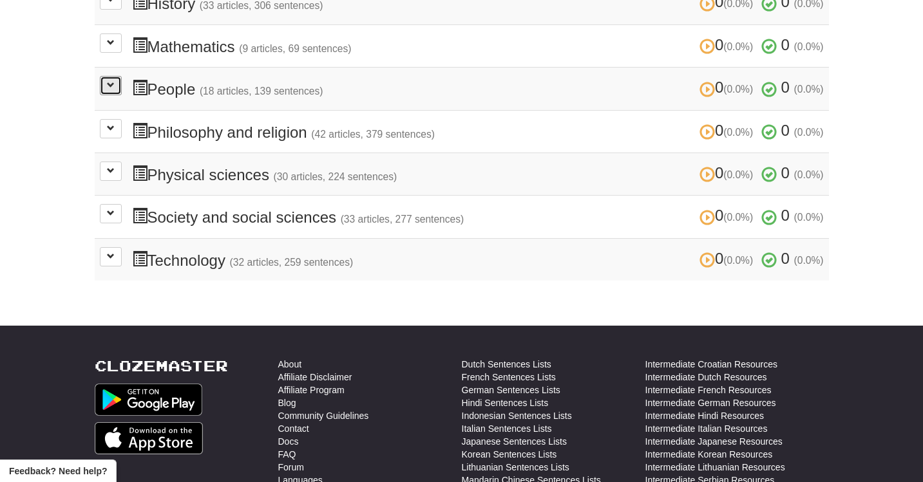
scroll to position [529, 0]
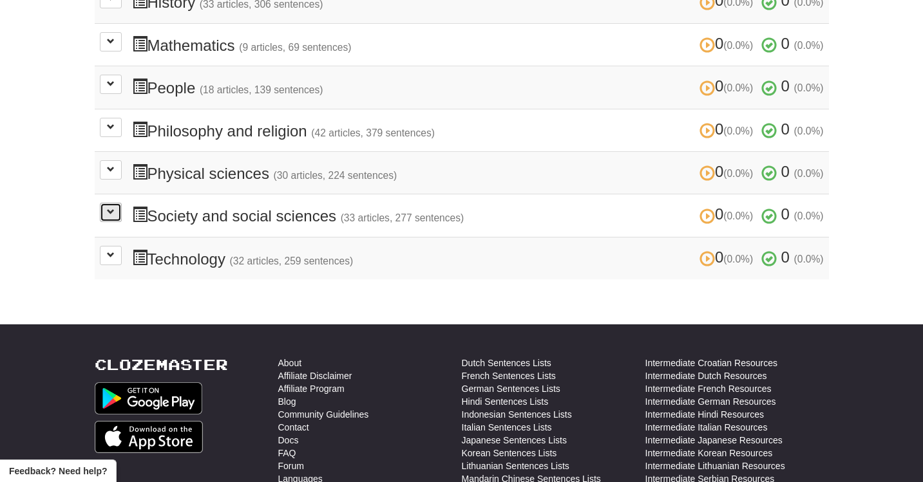
click at [112, 209] on button at bounding box center [111, 212] width 22 height 19
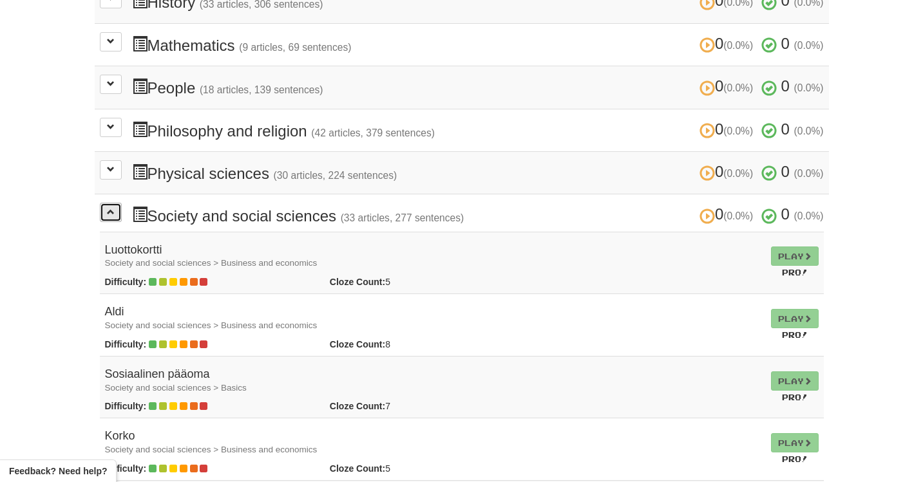
click at [112, 209] on button at bounding box center [111, 212] width 22 height 19
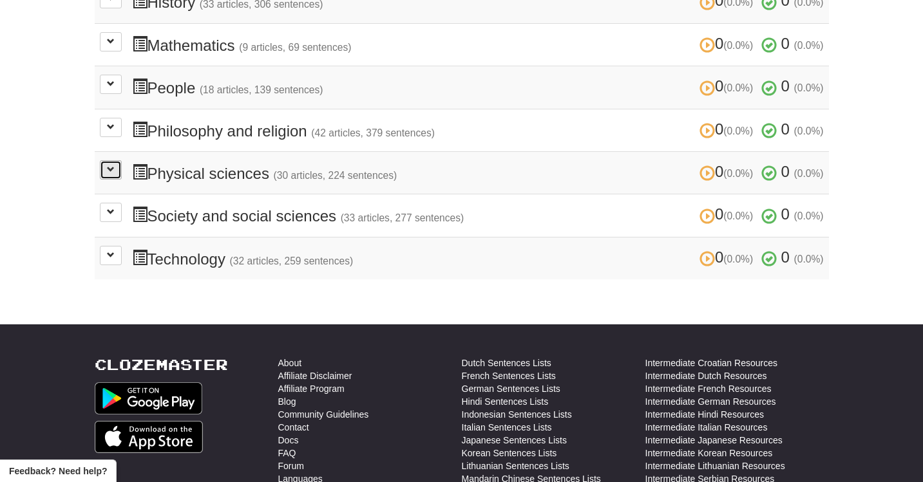
click at [114, 168] on button at bounding box center [111, 169] width 22 height 19
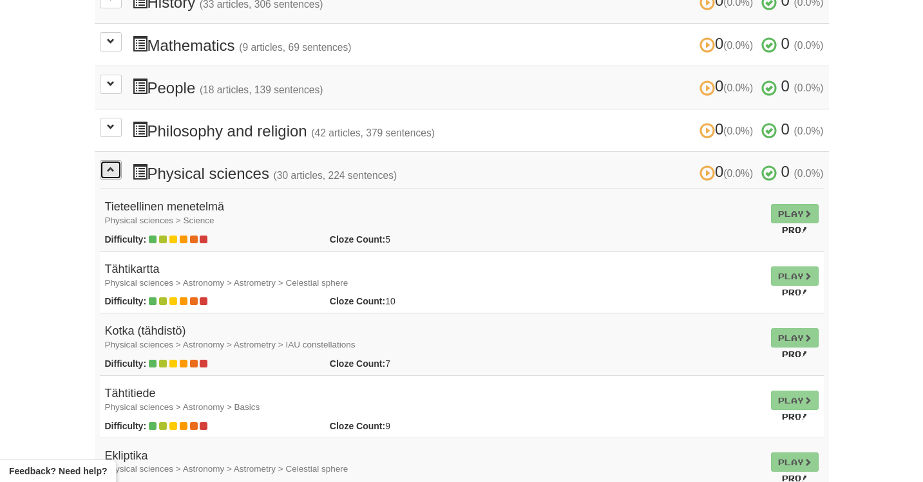
click at [114, 168] on button at bounding box center [111, 169] width 22 height 19
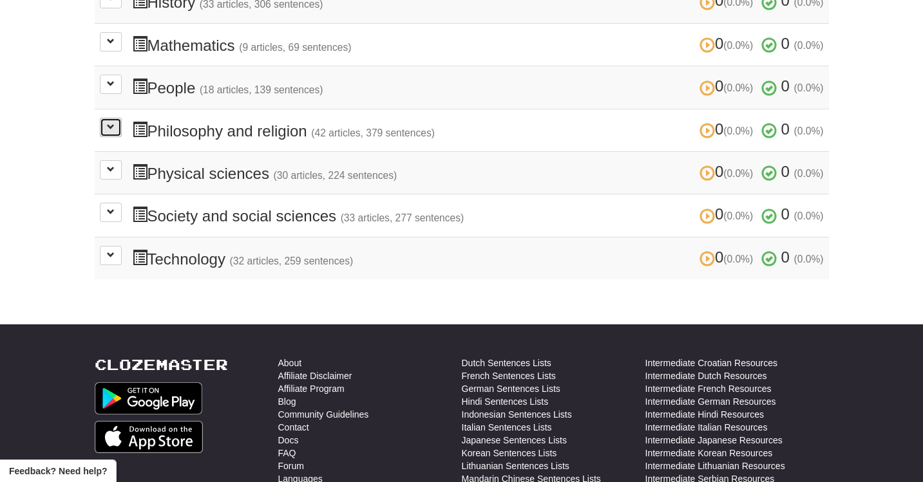
click at [110, 123] on span at bounding box center [111, 127] width 8 height 8
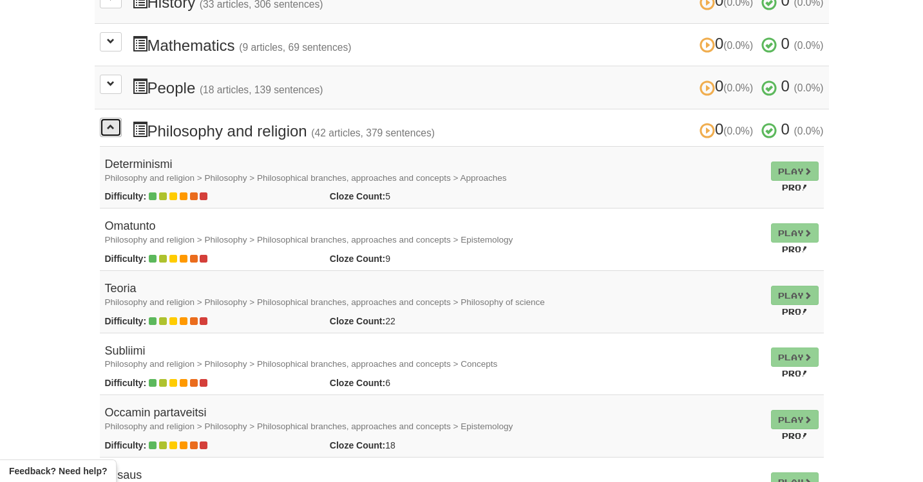
click at [110, 123] on span at bounding box center [111, 127] width 8 height 8
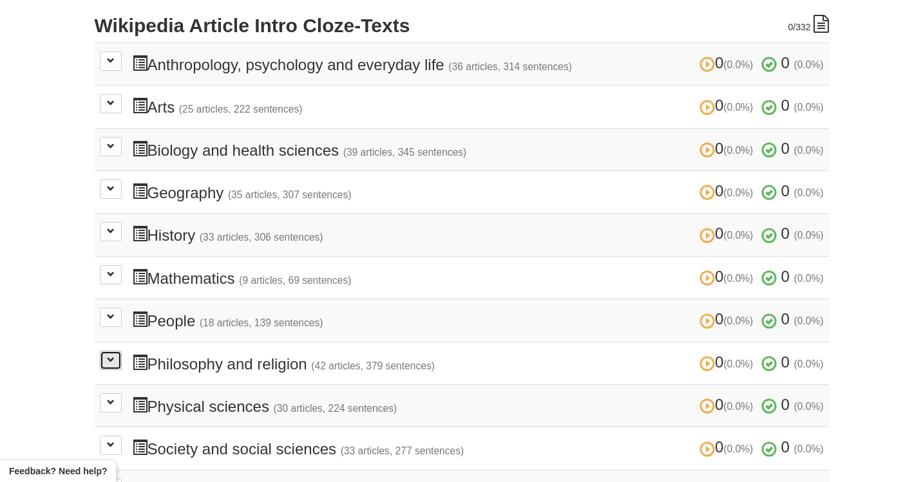
scroll to position [282, 0]
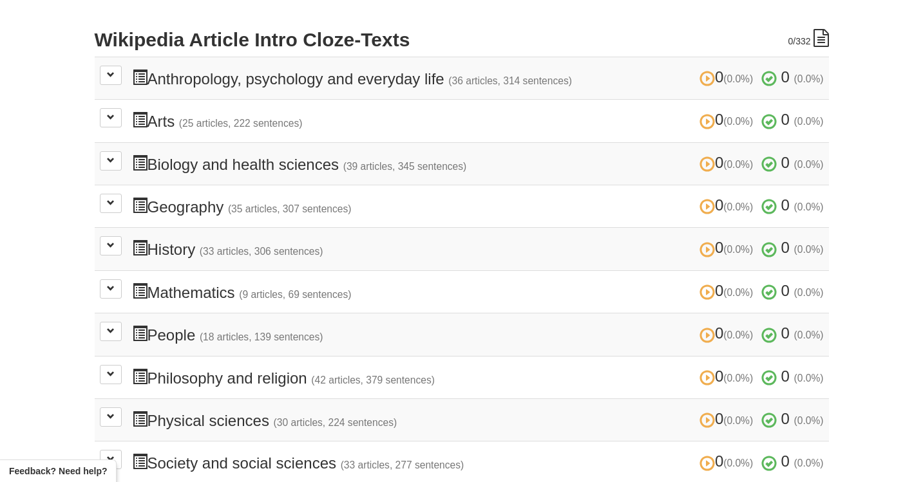
click at [106, 127] on td "0 (0.0%) 0 (0.0%) Arts (25 articles, 222 sentences) 0 (0.0%) 0 (0.0%) Colosseum…" at bounding box center [462, 121] width 734 height 43
click at [106, 119] on button at bounding box center [111, 117] width 22 height 19
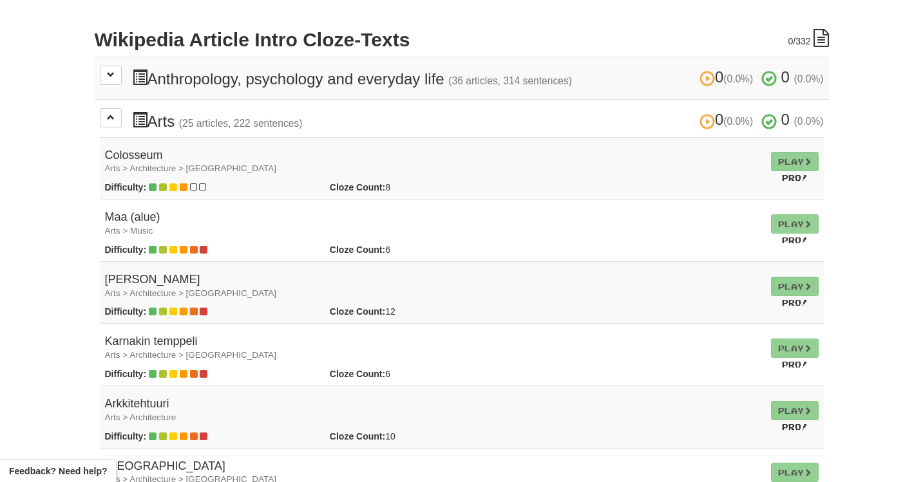
click at [144, 169] on small "Arts > Architecture > Europe" at bounding box center [191, 169] width 172 height 10
click at [784, 162] on td "Play Pro!" at bounding box center [795, 168] width 58 height 62
click at [781, 156] on td "Play Pro!" at bounding box center [795, 168] width 58 height 62
click at [783, 156] on td "Play Pro!" at bounding box center [795, 168] width 58 height 62
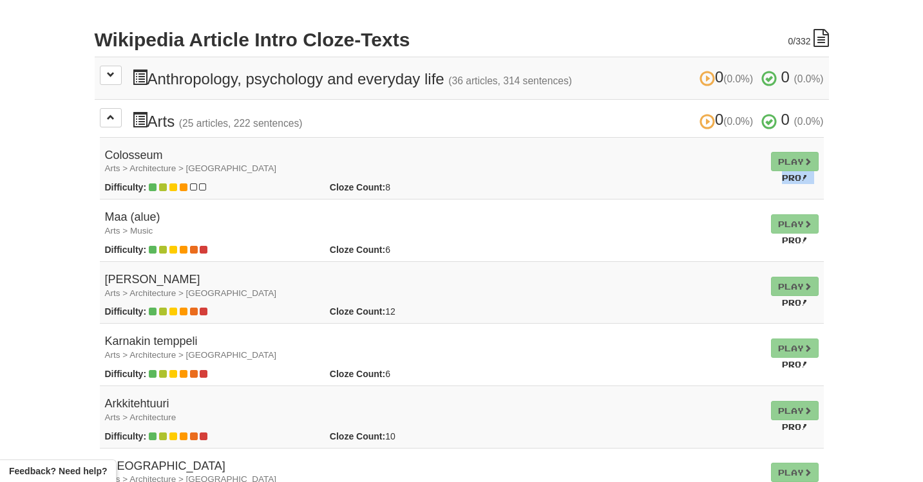
click at [783, 156] on td "Play Pro!" at bounding box center [795, 168] width 58 height 62
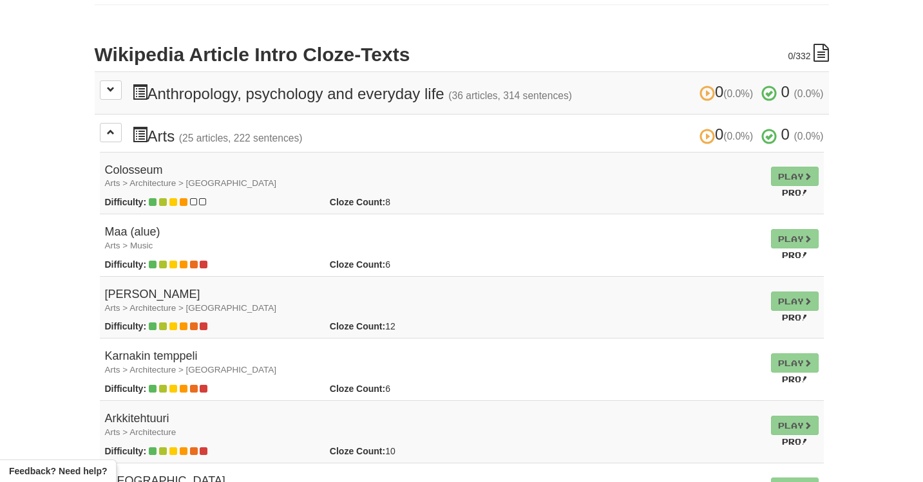
click at [783, 174] on td "Play Pro!" at bounding box center [795, 183] width 58 height 62
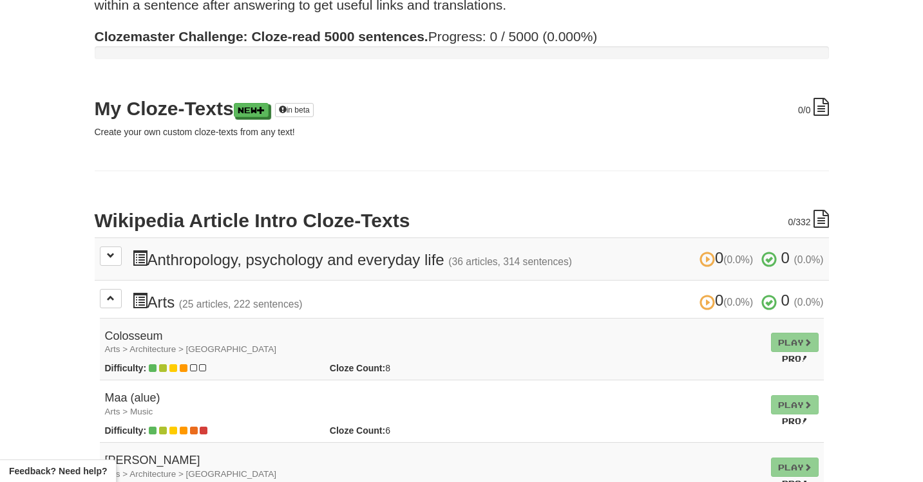
scroll to position [0, 0]
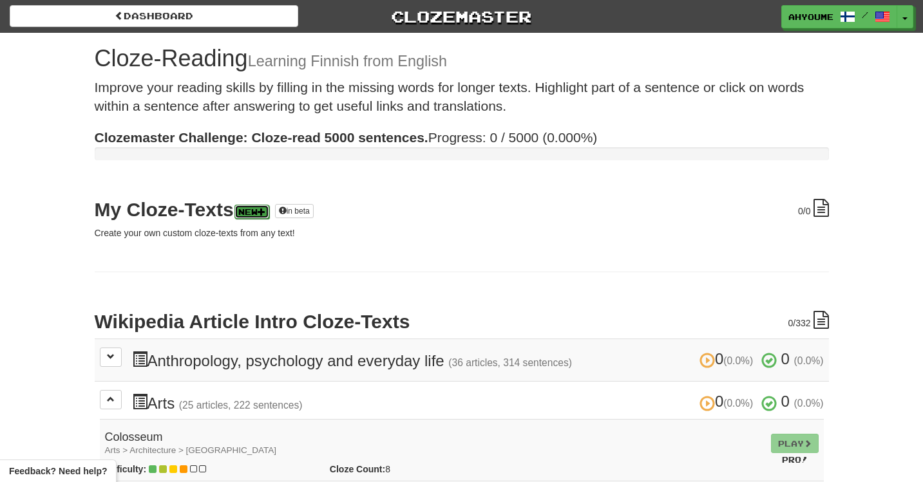
click at [262, 211] on link "New" at bounding box center [251, 212] width 35 height 14
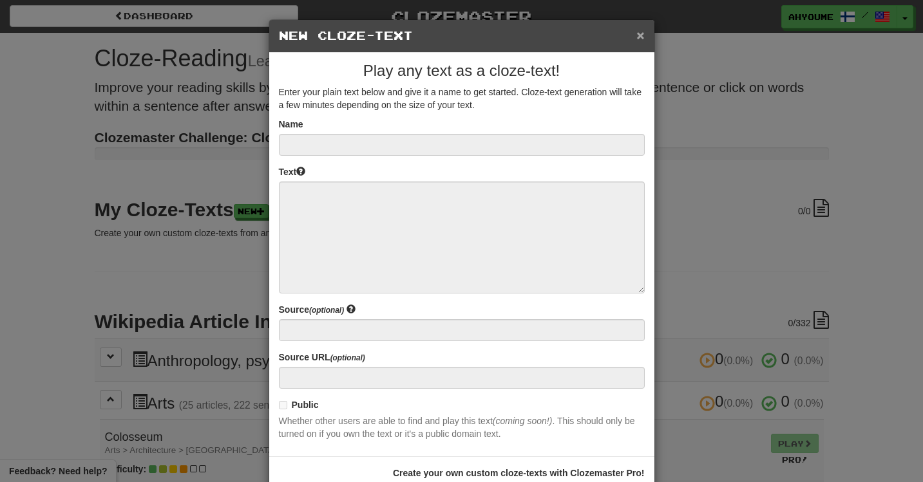
click at [641, 37] on button "×" at bounding box center [640, 35] width 8 height 14
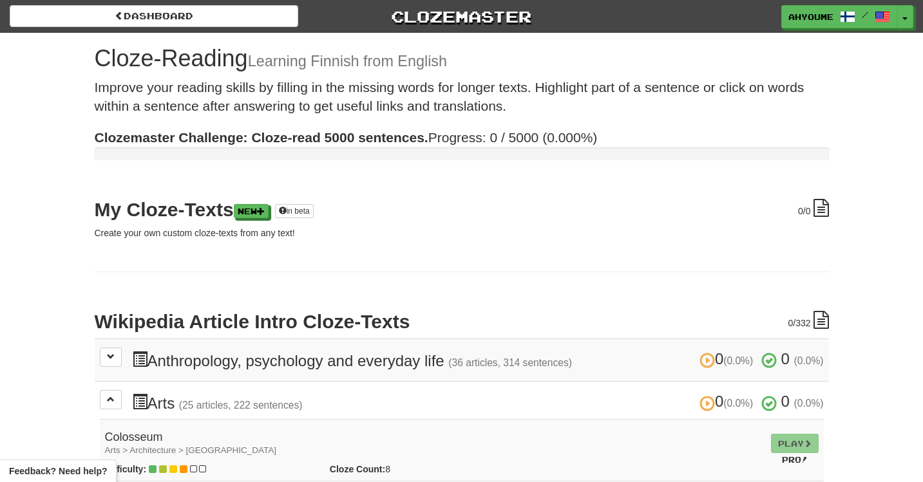
click at [393, 144] on strong "Clozemaster Challenge: Cloze-read 5000 sentences." at bounding box center [262, 137] width 334 height 15
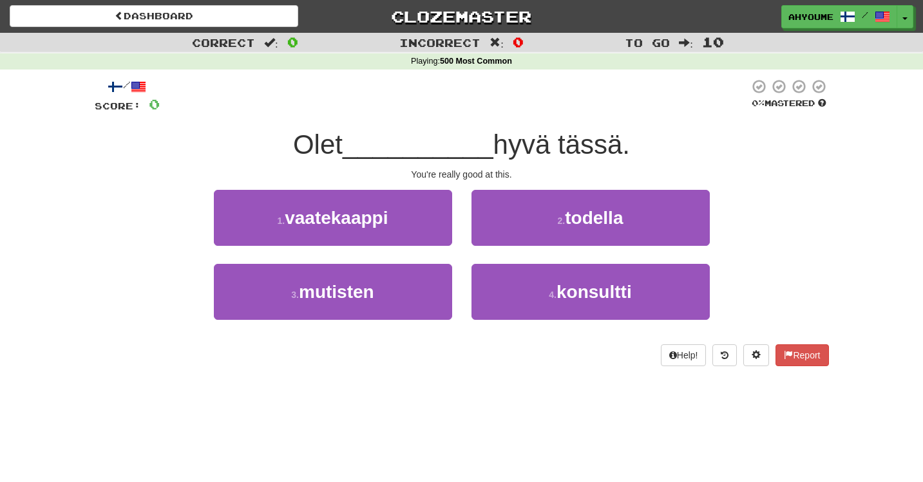
click at [390, 164] on div "/ Score: 0 0 % Mastered Olet __________ hyvä tässä. You're really good at this.…" at bounding box center [462, 223] width 734 height 288
click at [505, 350] on div "Help! Report" at bounding box center [462, 356] width 734 height 22
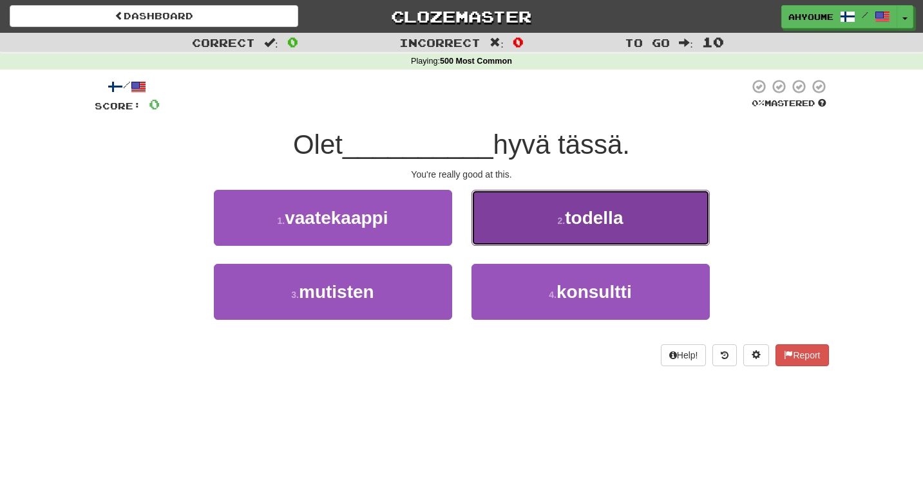
click at [572, 203] on button "2 . todella" at bounding box center [591, 218] width 238 height 56
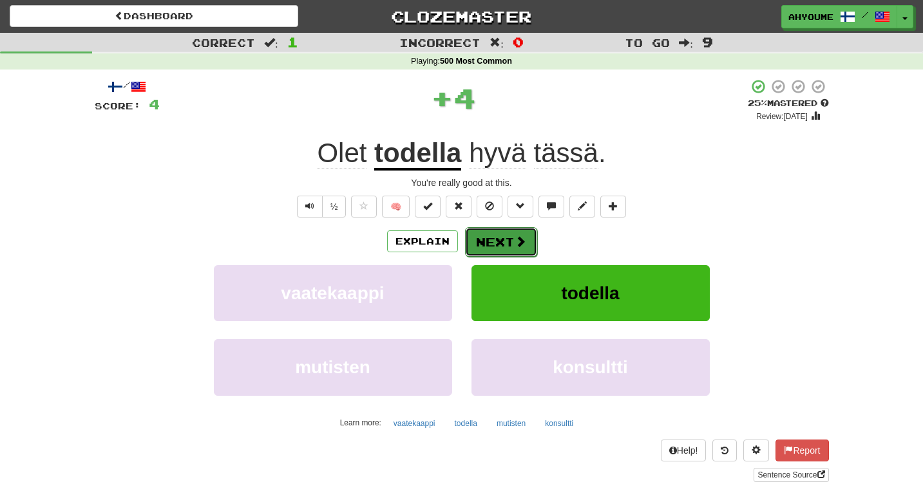
click at [490, 243] on button "Next" at bounding box center [501, 242] width 72 height 30
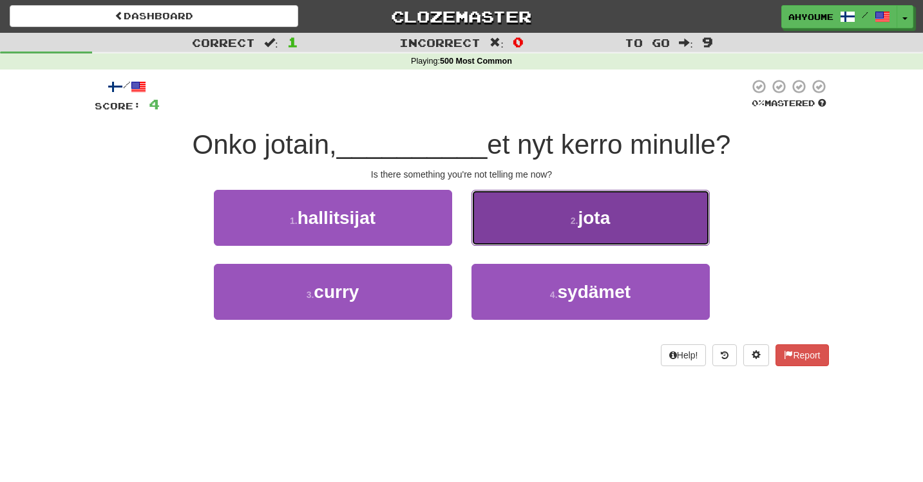
click at [546, 231] on button "2 . jota" at bounding box center [591, 218] width 238 height 56
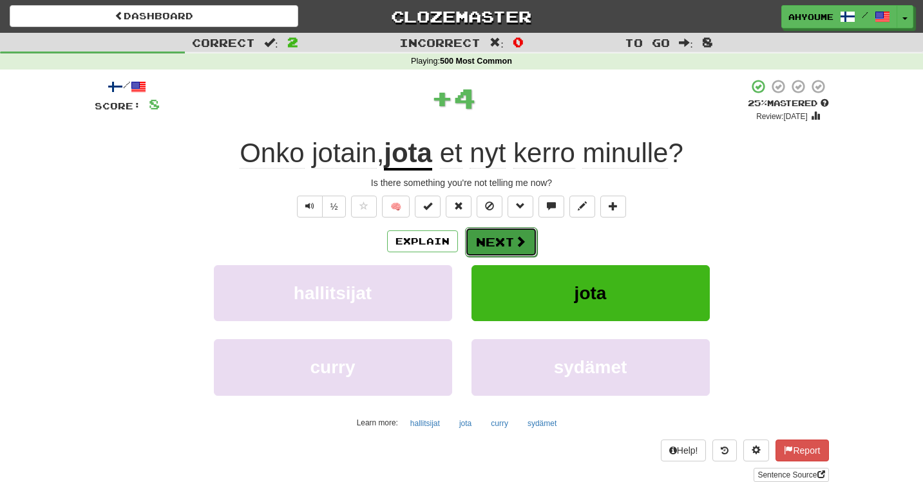
click at [520, 245] on span at bounding box center [521, 242] width 12 height 12
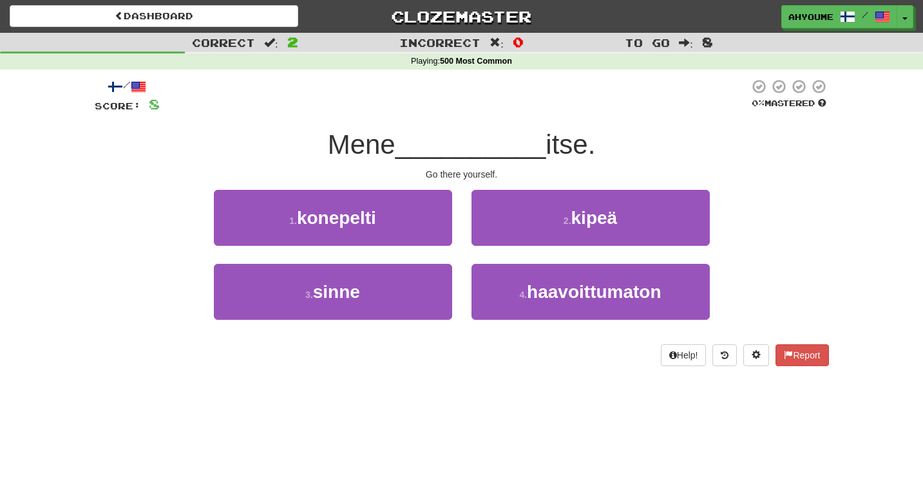
click at [456, 379] on div "/ Score: 8 0 % Mastered Mene __________ itse. Go there yourself. 1 . konepelti …" at bounding box center [462, 227] width 734 height 315
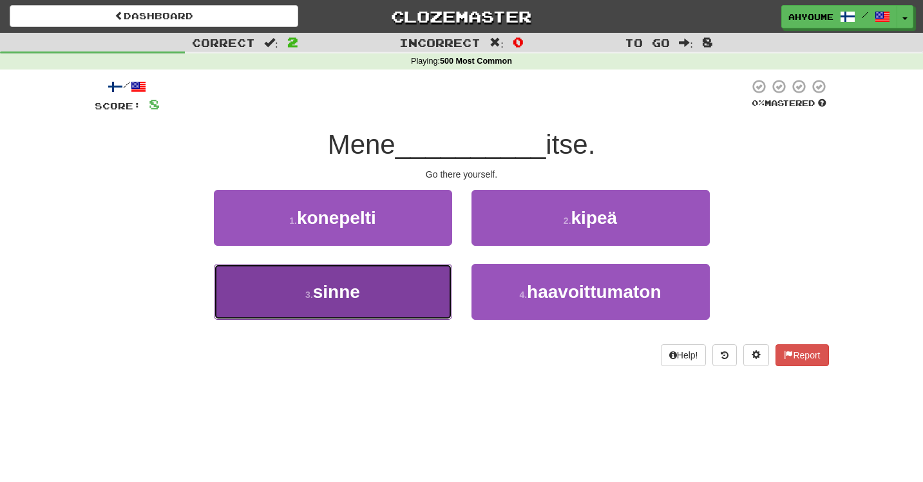
click at [412, 302] on button "3 . sinne" at bounding box center [333, 292] width 238 height 56
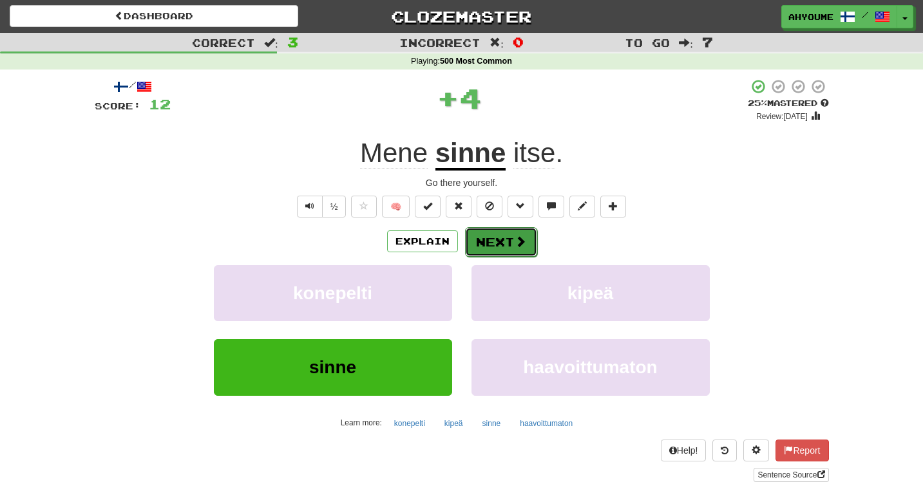
click at [508, 251] on button "Next" at bounding box center [501, 242] width 72 height 30
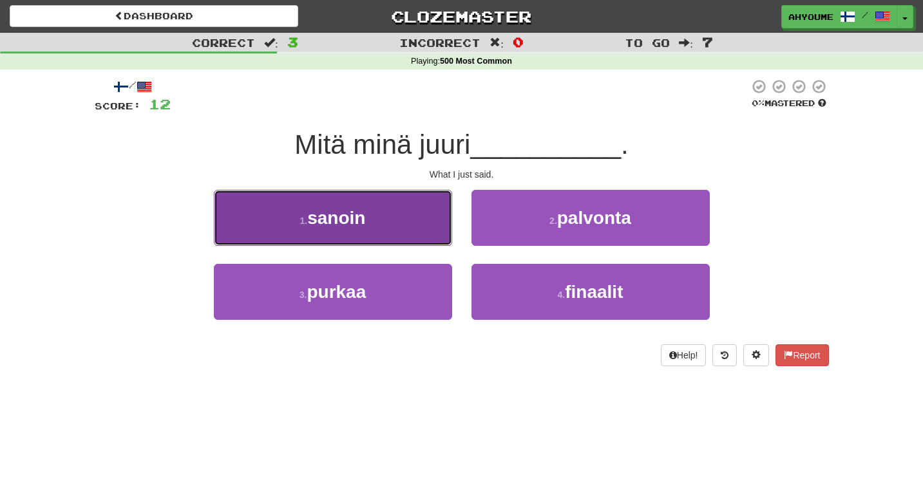
click at [415, 216] on button "1 . sanoin" at bounding box center [333, 218] width 238 height 56
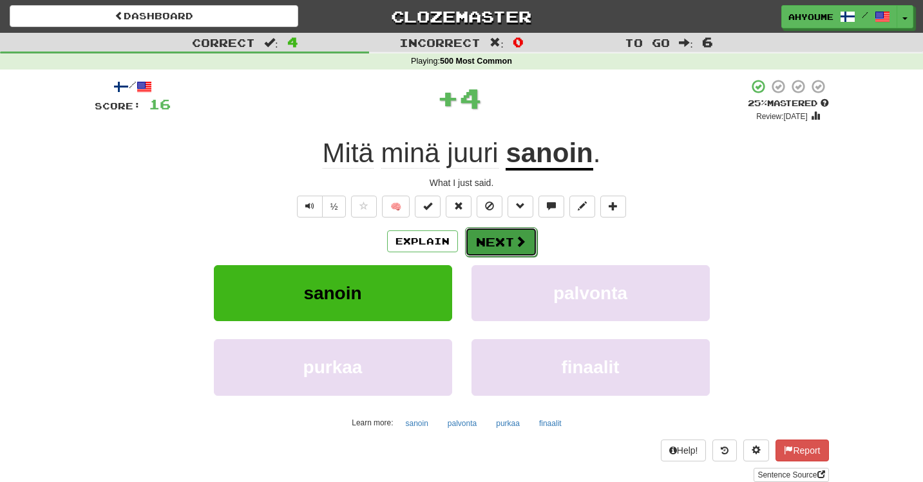
click at [493, 250] on button "Next" at bounding box center [501, 242] width 72 height 30
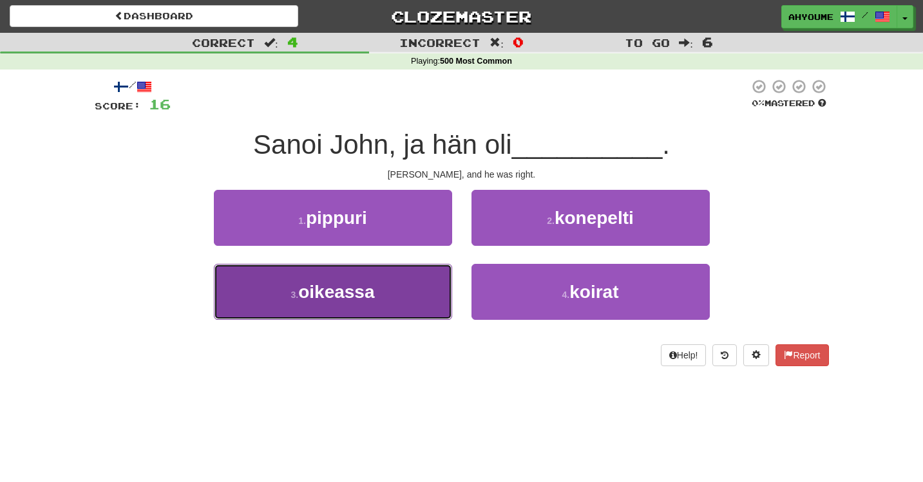
click at [392, 284] on button "3 . oikeassa" at bounding box center [333, 292] width 238 height 56
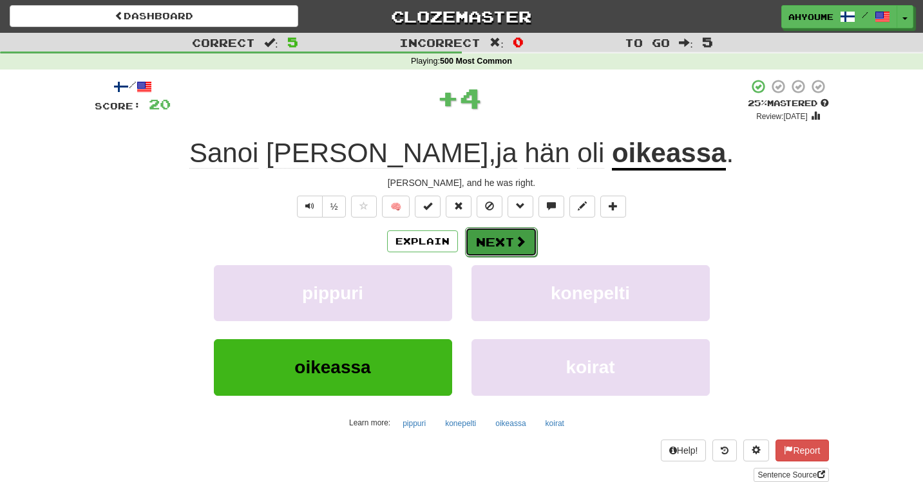
click at [500, 246] on button "Next" at bounding box center [501, 242] width 72 height 30
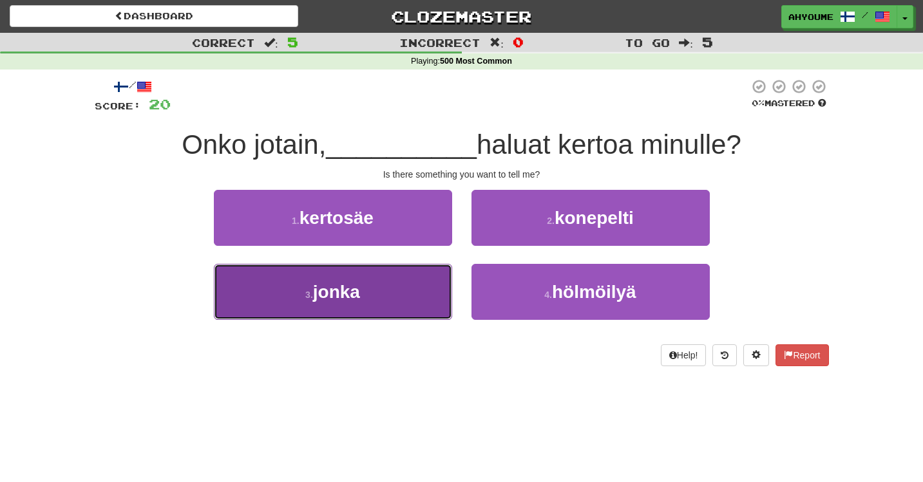
click at [292, 310] on button "3 . jonka" at bounding box center [333, 292] width 238 height 56
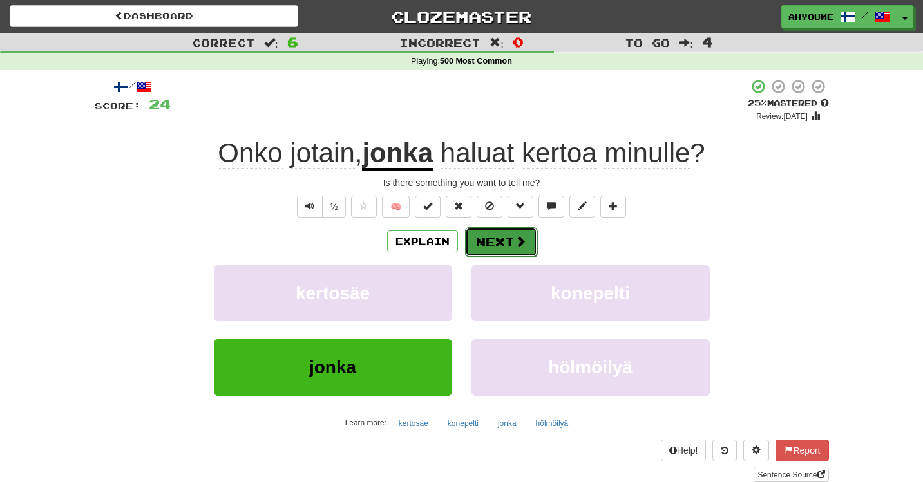
click at [504, 247] on button "Next" at bounding box center [501, 242] width 72 height 30
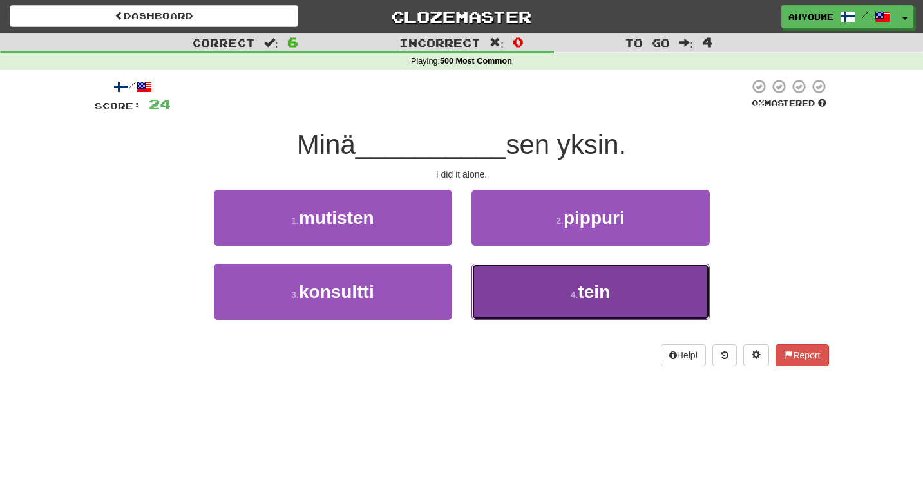
click at [552, 309] on button "4 . tein" at bounding box center [591, 292] width 238 height 56
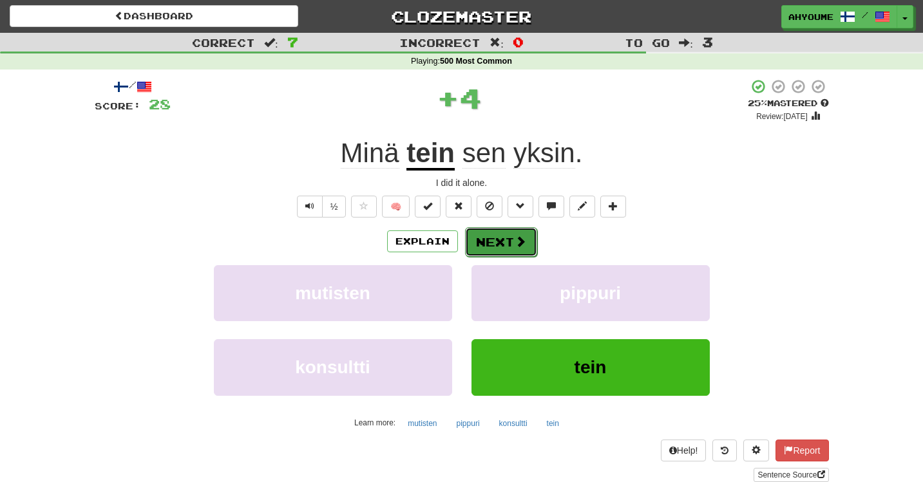
click at [502, 240] on button "Next" at bounding box center [501, 242] width 72 height 30
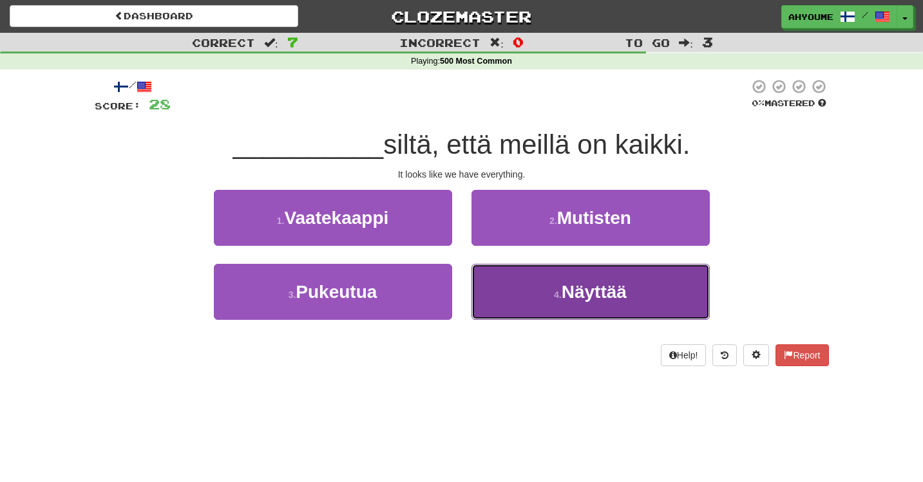
click at [504, 294] on button "4 . Näyttää" at bounding box center [591, 292] width 238 height 56
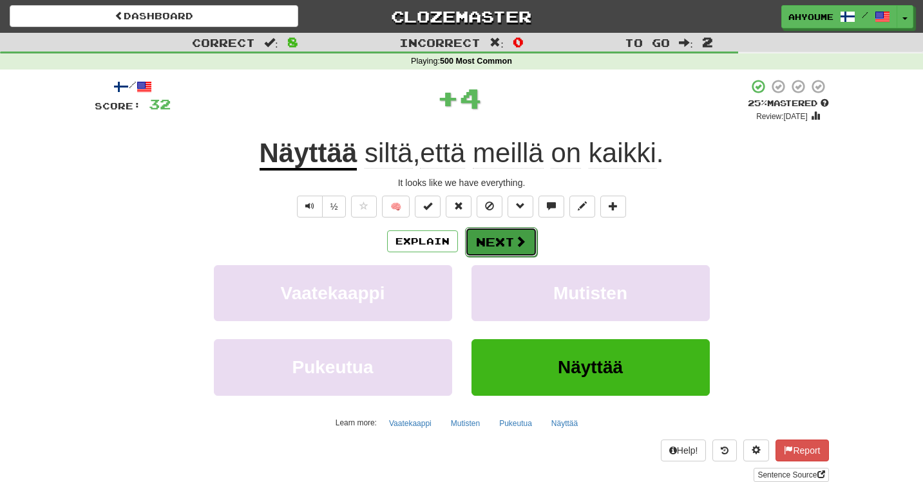
click at [499, 244] on button "Next" at bounding box center [501, 242] width 72 height 30
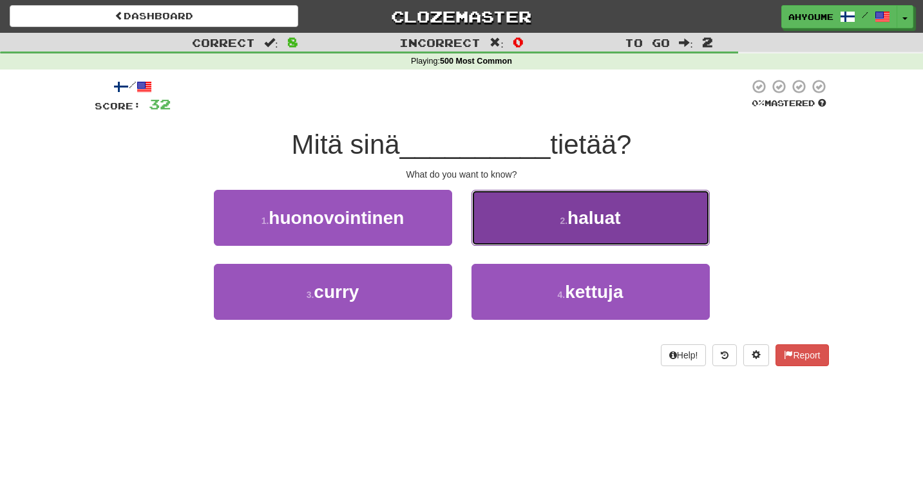
click at [493, 234] on button "2 . haluat" at bounding box center [591, 218] width 238 height 56
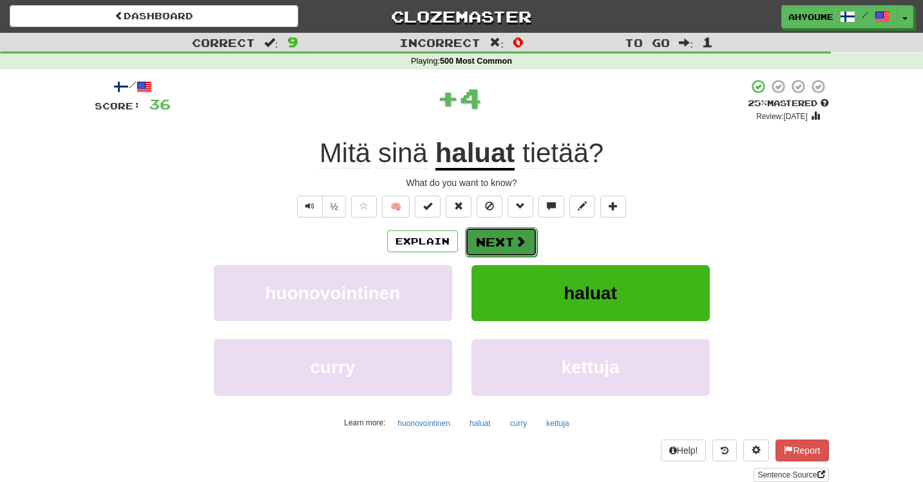
click at [512, 251] on button "Next" at bounding box center [501, 242] width 72 height 30
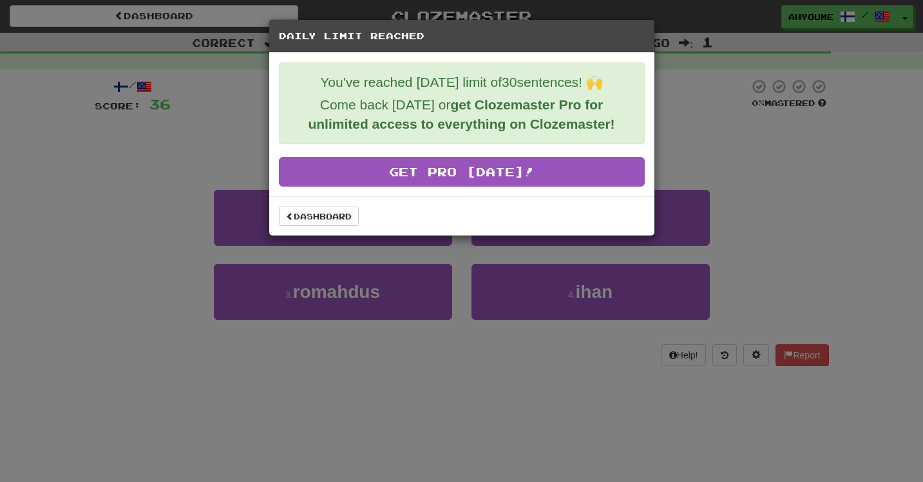
click at [138, 278] on div "Daily Limit Reached You've reached [DATE] limit of 30 sentences! 🙌 Come back [D…" at bounding box center [461, 241] width 923 height 482
